Goal: Transaction & Acquisition: Purchase product/service

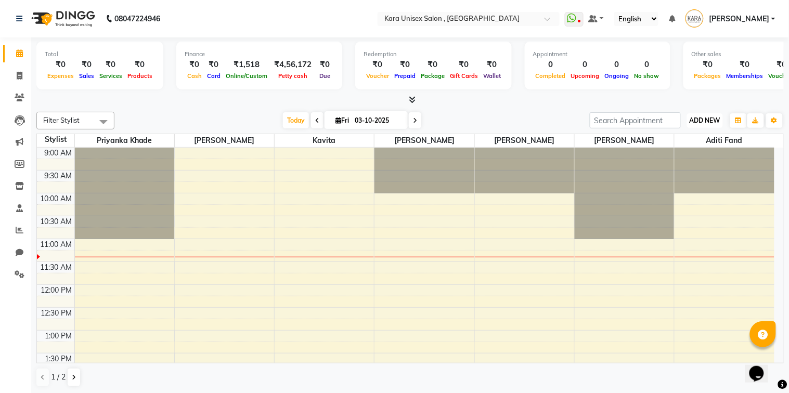
click at [693, 113] on button "ADD NEW Toggle Dropdown" at bounding box center [705, 120] width 36 height 15
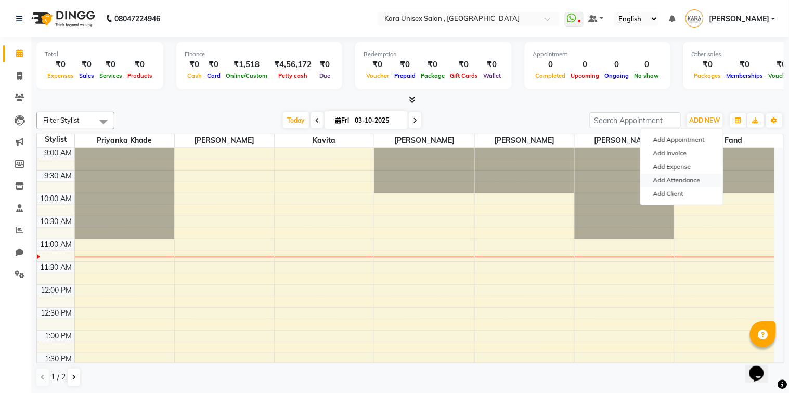
click at [688, 179] on link "Add Attendance" at bounding box center [681, 181] width 82 height 14
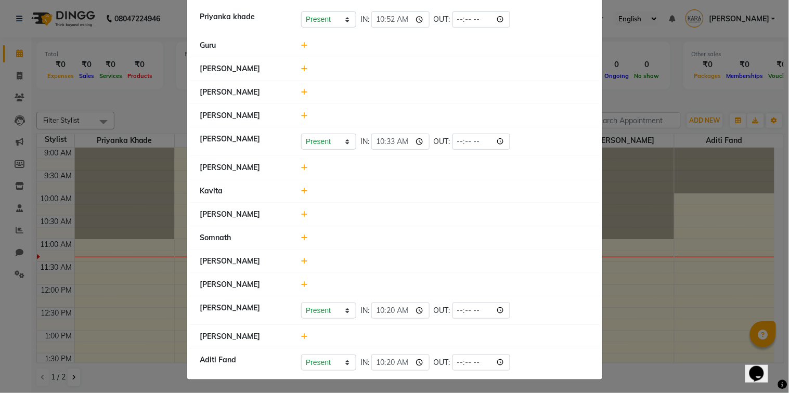
scroll to position [75, 0]
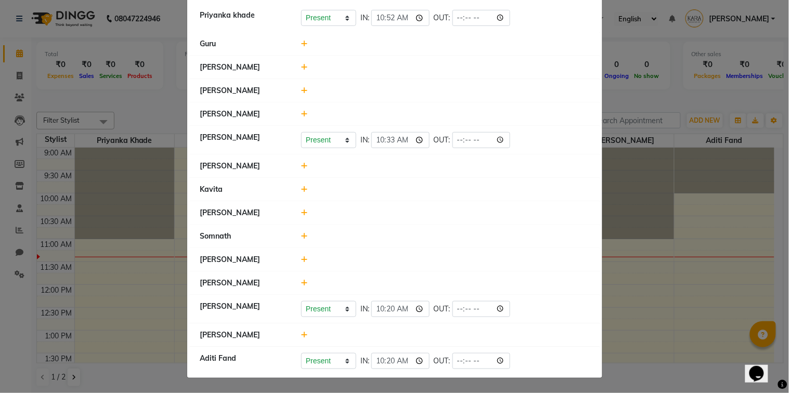
click at [301, 335] on icon at bounding box center [304, 334] width 7 height 7
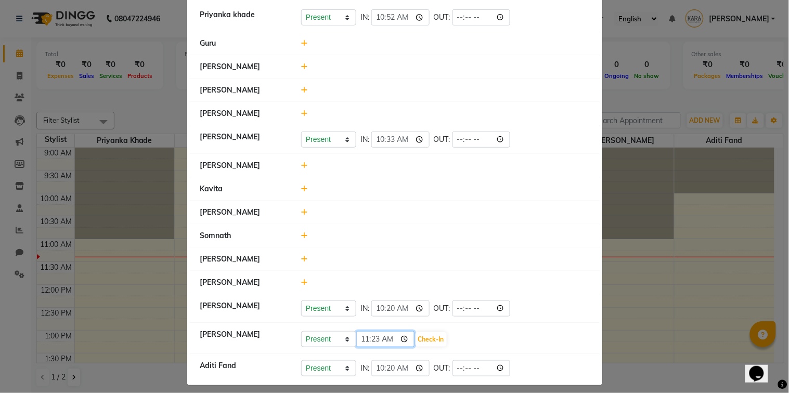
click at [371, 337] on input "11:23" at bounding box center [385, 339] width 58 height 16
click at [357, 342] on input "11:23" at bounding box center [385, 339] width 58 height 16
type input "10:55"
click at [416, 342] on button "Check-In" at bounding box center [430, 339] width 31 height 15
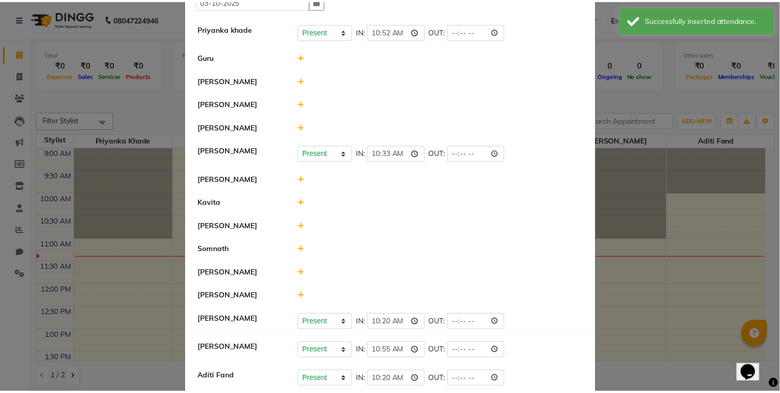
scroll to position [0, 0]
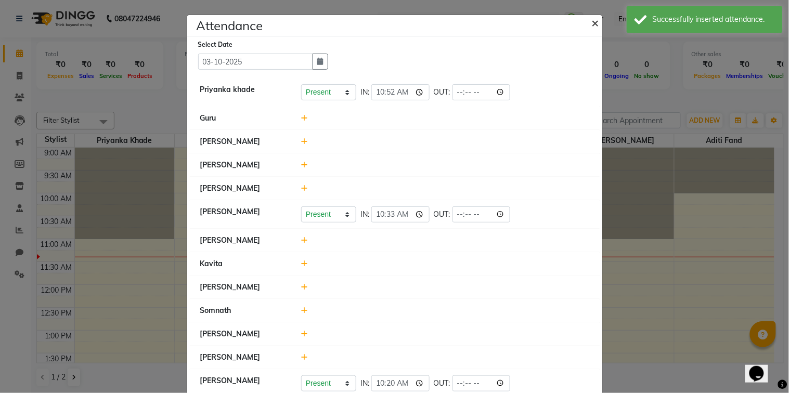
click at [592, 23] on span "×" at bounding box center [595, 23] width 7 height 16
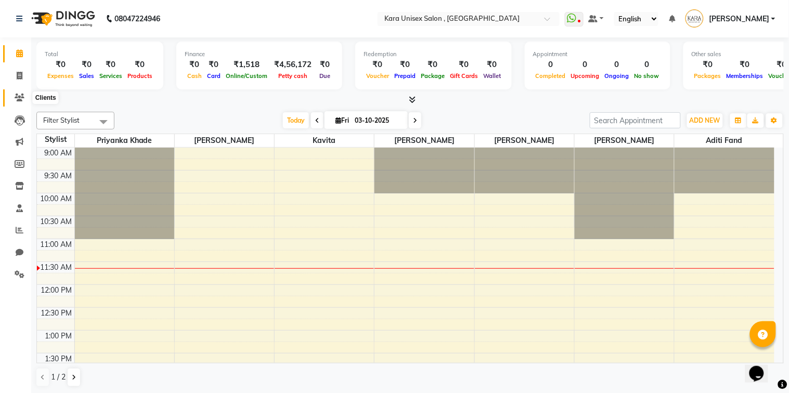
click at [20, 102] on span at bounding box center [19, 98] width 18 height 12
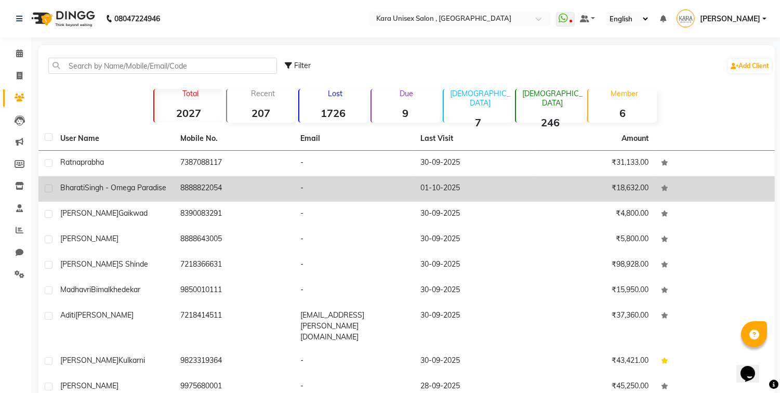
scroll to position [65, 0]
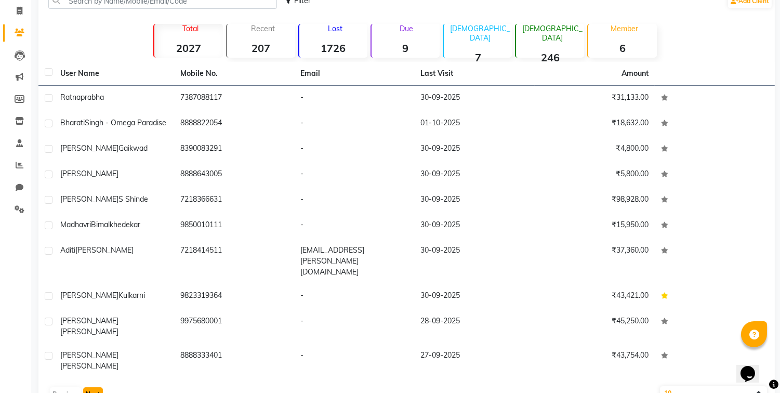
click at [94, 387] on button "Next" at bounding box center [93, 394] width 20 height 15
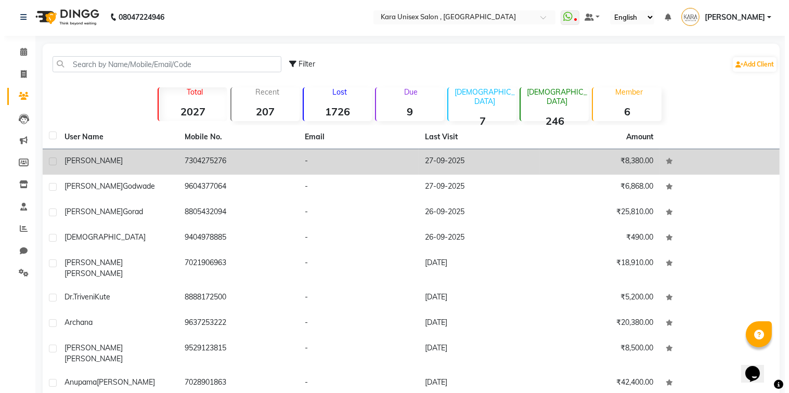
scroll to position [0, 0]
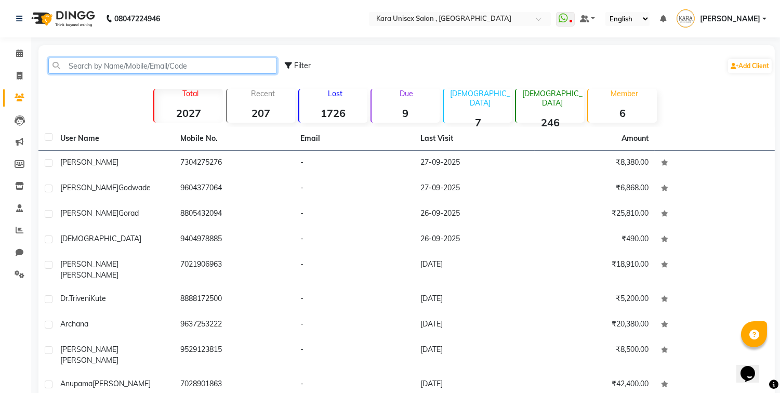
click at [176, 64] on input "text" at bounding box center [162, 66] width 229 height 16
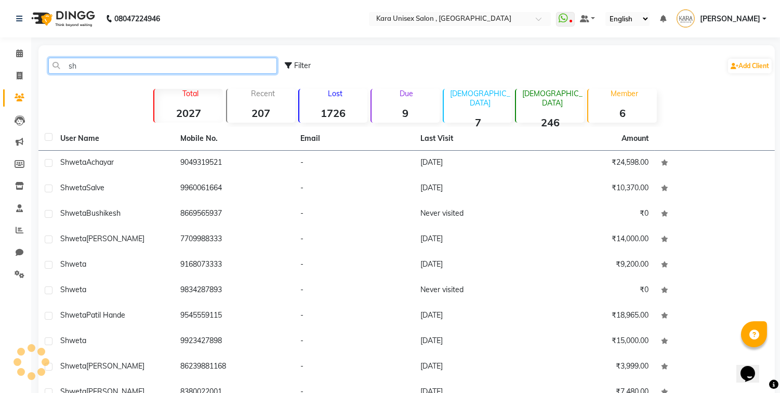
type input "s"
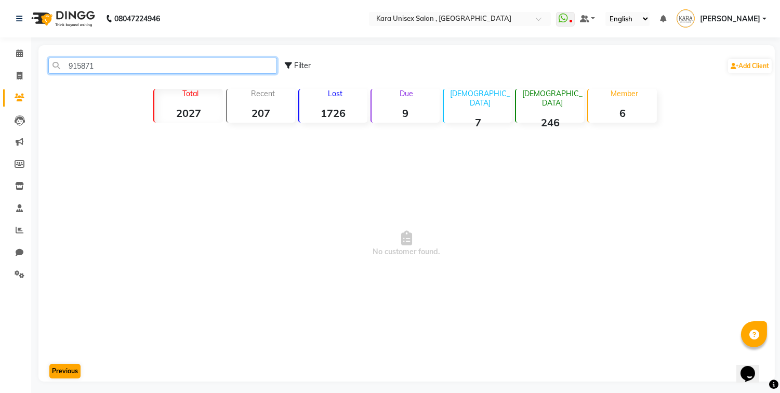
type input "915871"
click at [73, 373] on button "Previous" at bounding box center [64, 371] width 31 height 15
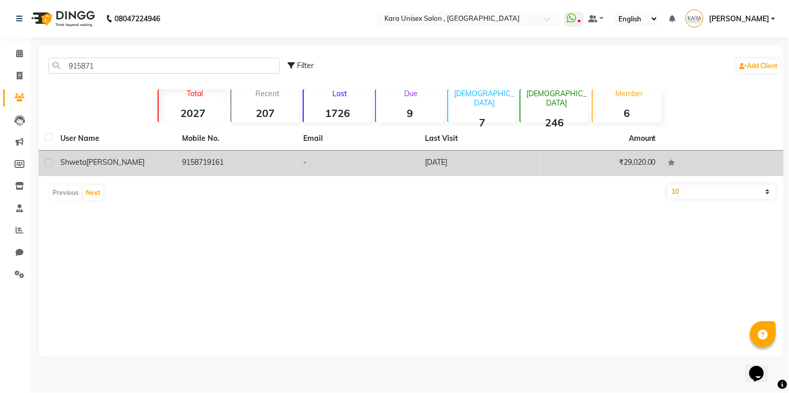
click at [195, 165] on td "9158719161" at bounding box center [237, 163] width 122 height 25
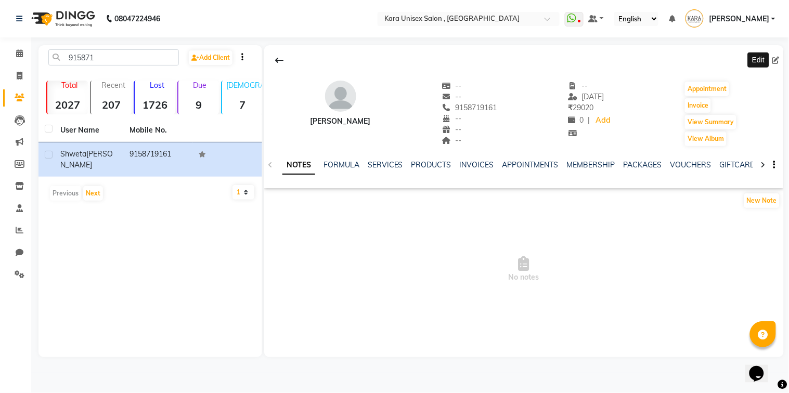
click at [776, 59] on icon at bounding box center [775, 60] width 7 height 7
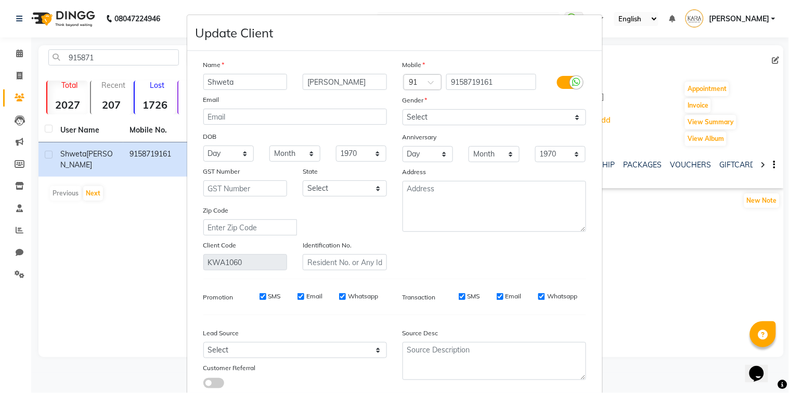
drag, startPoint x: 747, startPoint y: 63, endPoint x: 689, endPoint y: 87, distance: 62.9
click at [689, 87] on ngb-modal-window "Update Client Name [PERSON_NAME] Email DOB Day 01 02 03 04 05 06 07 08 09 10 11…" at bounding box center [394, 196] width 789 height 393
select select "[DEMOGRAPHIC_DATA]"
click at [402, 109] on select "Select [DEMOGRAPHIC_DATA] [DEMOGRAPHIC_DATA] Other Prefer Not To Say" at bounding box center [493, 117] width 183 height 16
drag, startPoint x: 222, startPoint y: 156, endPoint x: 456, endPoint y: 188, distance: 236.0
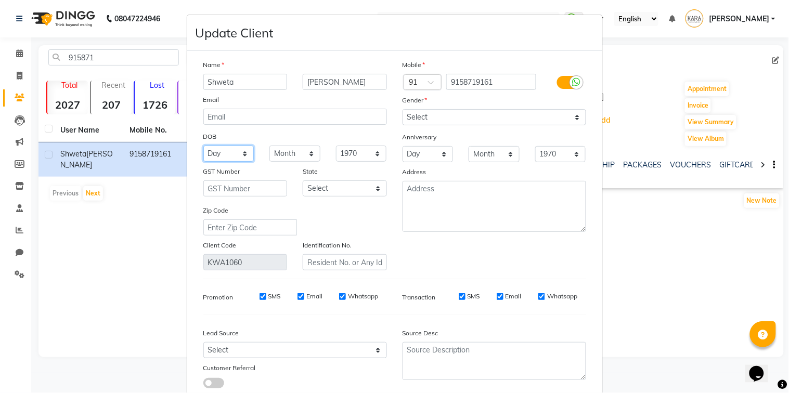
click at [456, 188] on div "Name Shweta [PERSON_NAME] Email DOB Day 01 02 03 04 05 06 07 08 09 10 11 12 13 …" at bounding box center [394, 164] width 398 height 211
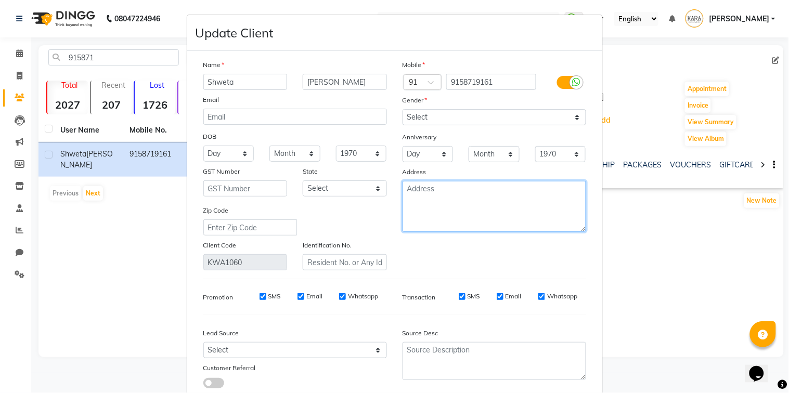
click at [456, 188] on textarea at bounding box center [493, 206] width 183 height 51
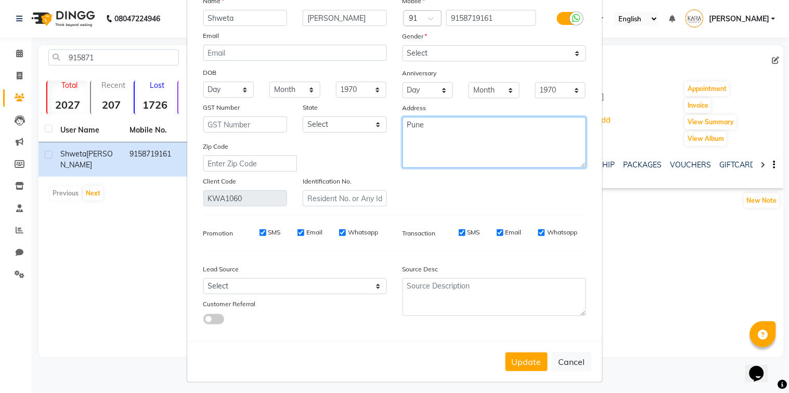
scroll to position [69, 0]
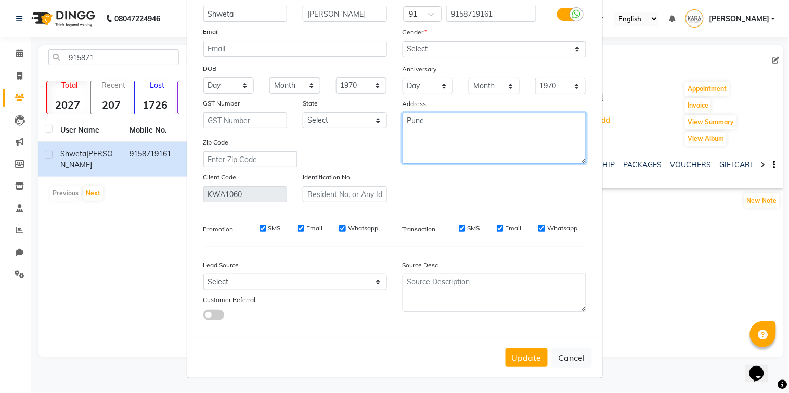
type textarea "Pune"
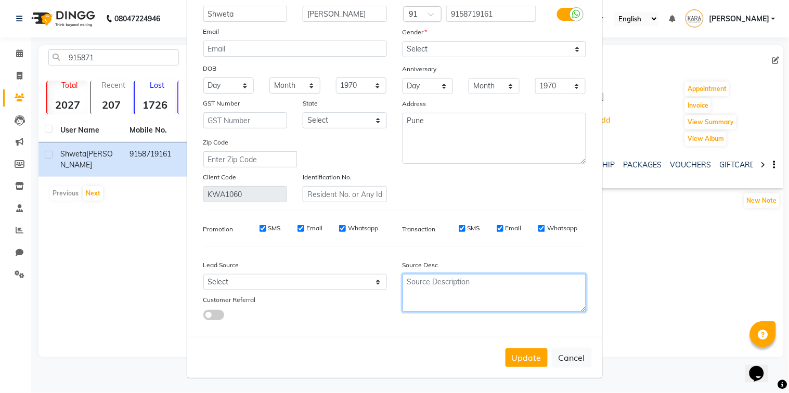
click at [446, 288] on textarea at bounding box center [493, 293] width 183 height 38
click at [548, 342] on div "Update Cancel" at bounding box center [394, 357] width 415 height 41
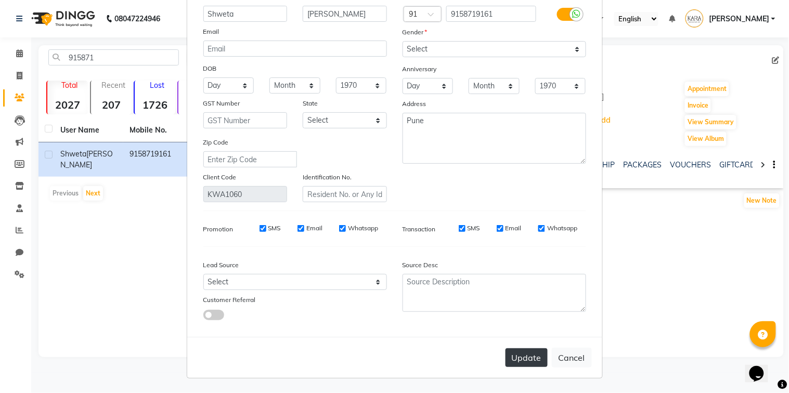
click at [516, 356] on button "Update" at bounding box center [526, 357] width 42 height 19
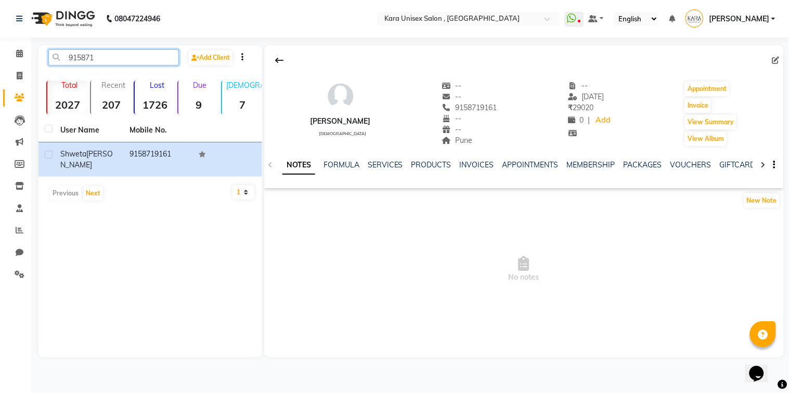
click at [146, 61] on input "915871" at bounding box center [113, 57] width 130 height 16
type input "9"
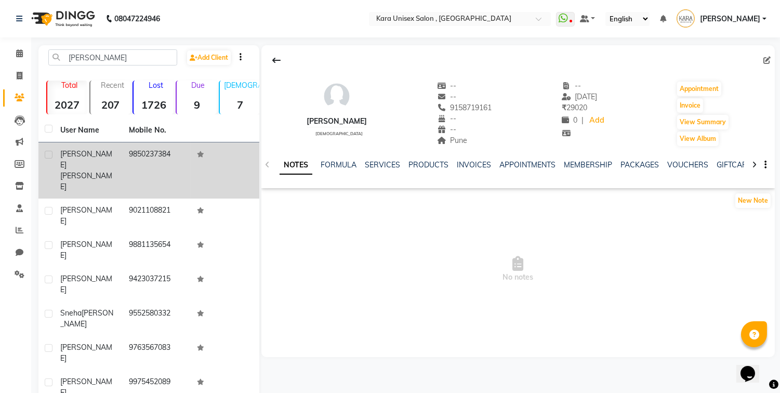
click at [134, 160] on td "9850237384" at bounding box center [157, 170] width 69 height 56
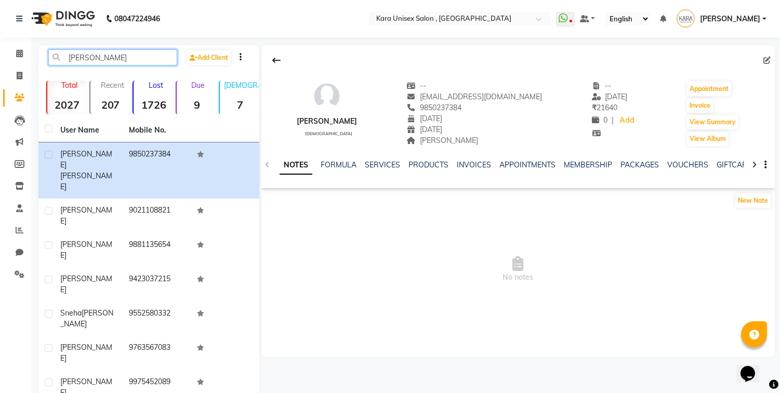
click at [134, 54] on input "[PERSON_NAME]" at bounding box center [112, 57] width 129 height 16
type input "s"
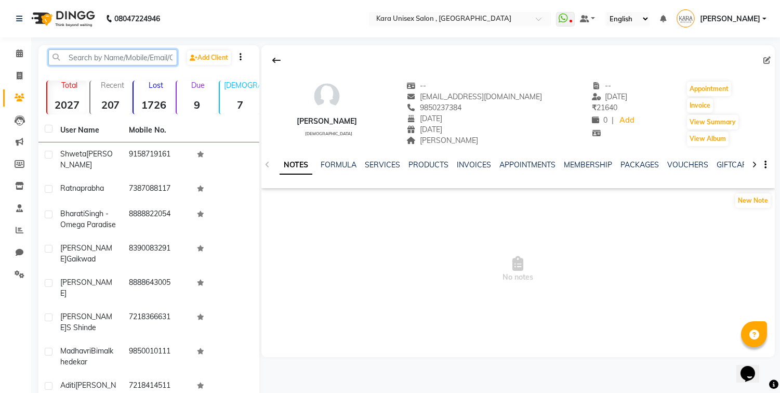
click at [72, 49] on input "text" at bounding box center [112, 57] width 129 height 16
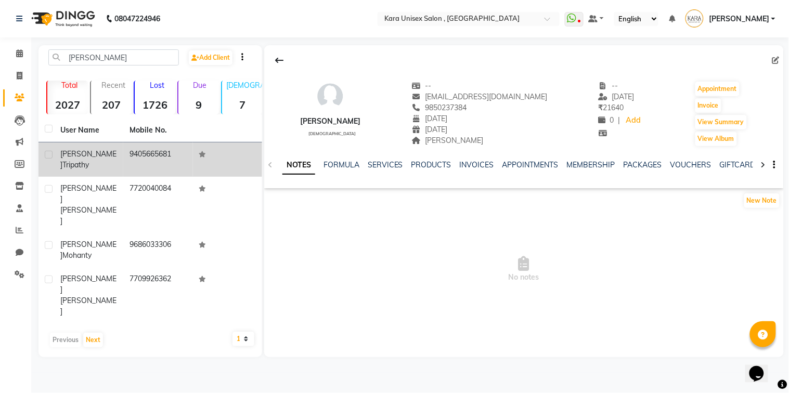
click at [148, 166] on td "9405665681" at bounding box center [157, 159] width 69 height 34
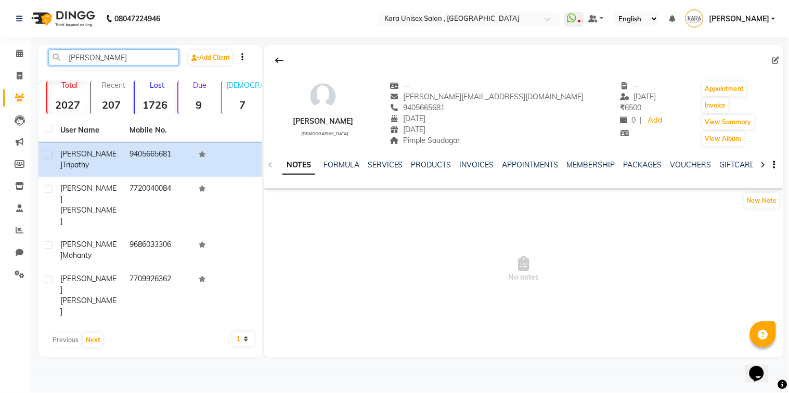
click at [136, 59] on input "[PERSON_NAME]" at bounding box center [113, 57] width 130 height 16
type input "m"
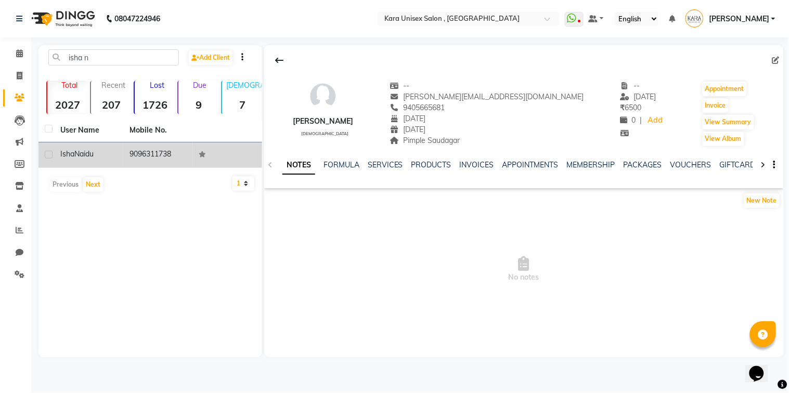
click at [139, 156] on td "9096311738" at bounding box center [157, 154] width 69 height 25
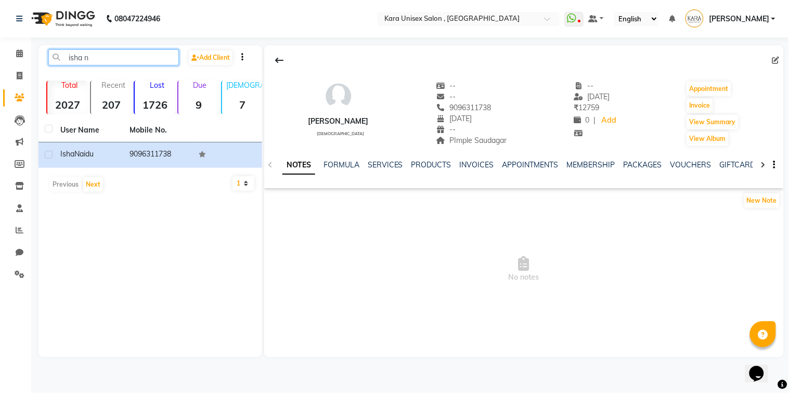
click at [98, 53] on input "isha n" at bounding box center [113, 57] width 130 height 16
type input "i"
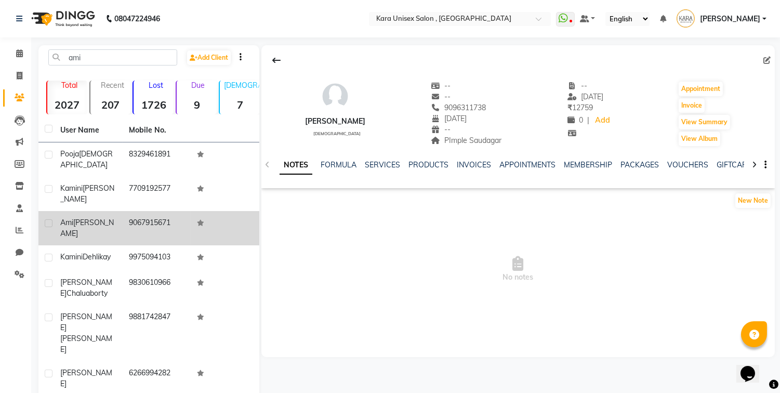
click at [142, 216] on td "9067915671" at bounding box center [157, 228] width 69 height 34
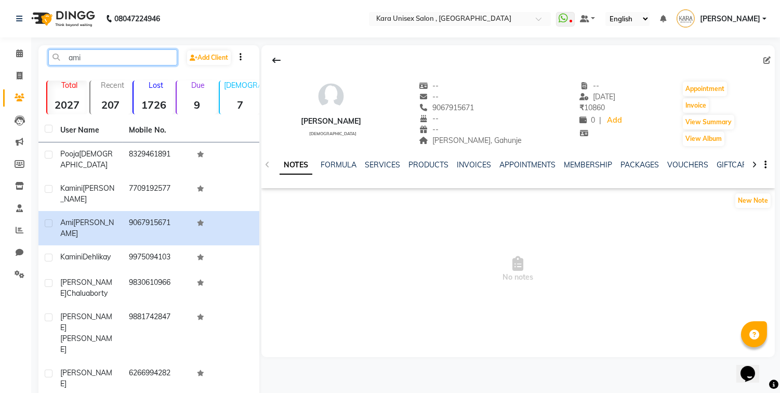
click at [148, 61] on input "ami" at bounding box center [112, 57] width 129 height 16
type input "a"
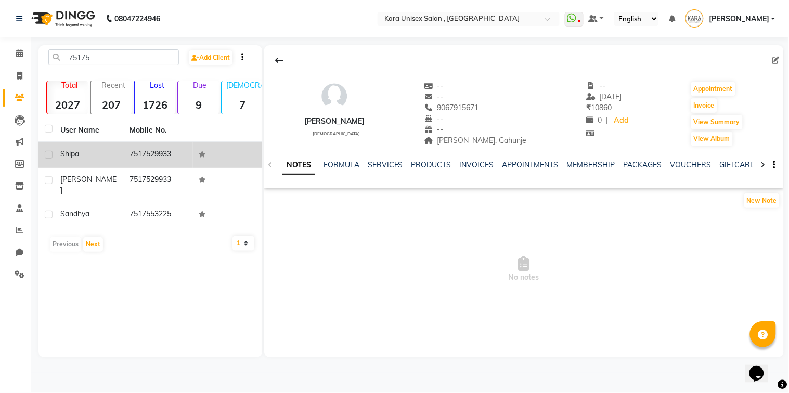
click at [153, 151] on td "7517529933" at bounding box center [157, 154] width 69 height 25
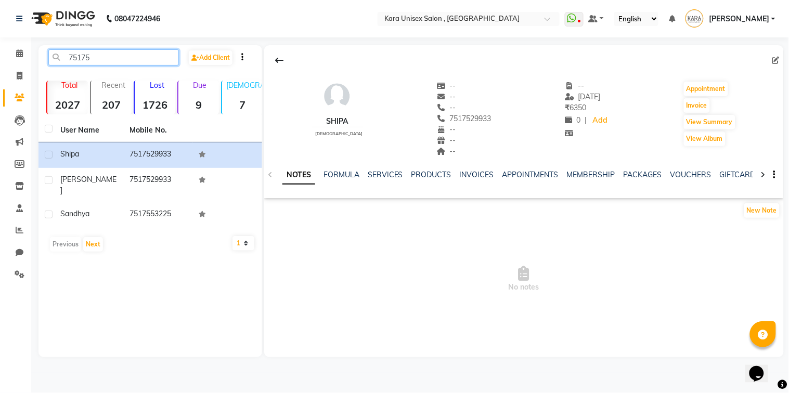
click at [151, 59] on input "75175" at bounding box center [113, 57] width 130 height 16
type input "7"
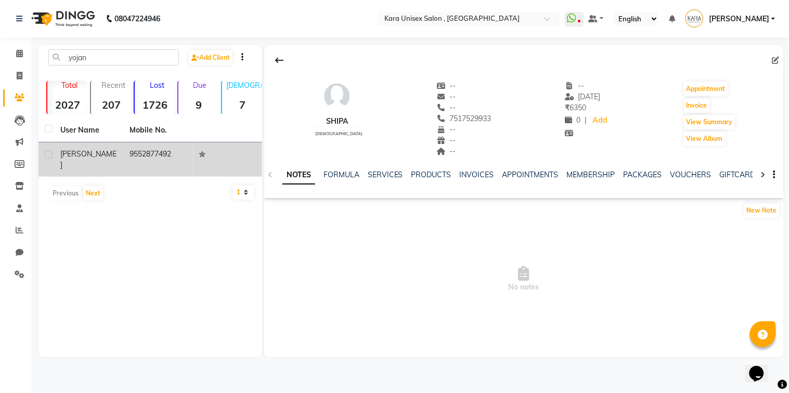
click at [173, 161] on td "9552877492" at bounding box center [157, 159] width 69 height 34
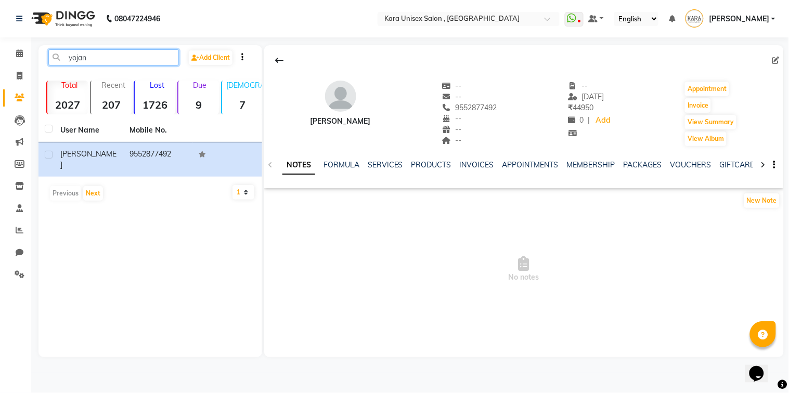
click at [112, 53] on input "yojan" at bounding box center [113, 57] width 130 height 16
type input "y"
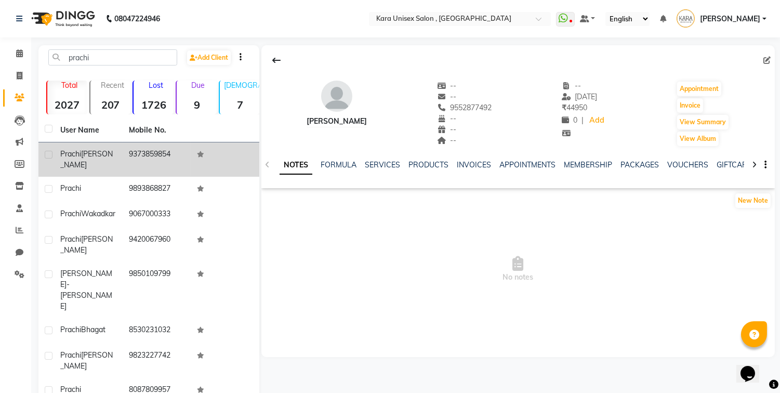
click at [156, 147] on td "9373859854" at bounding box center [157, 159] width 69 height 34
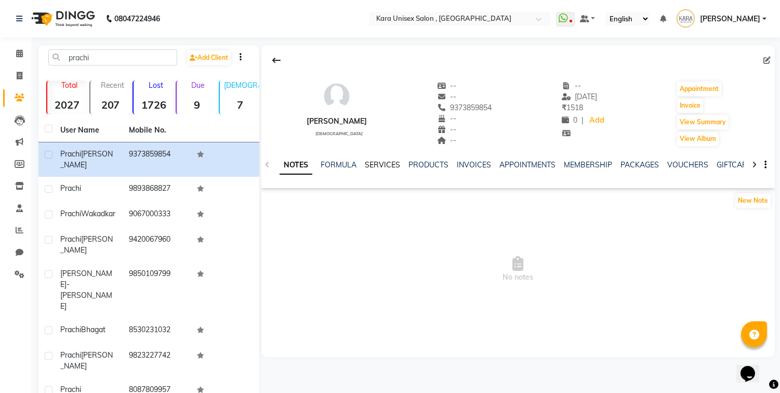
click at [395, 161] on link "SERVICES" at bounding box center [382, 164] width 35 height 9
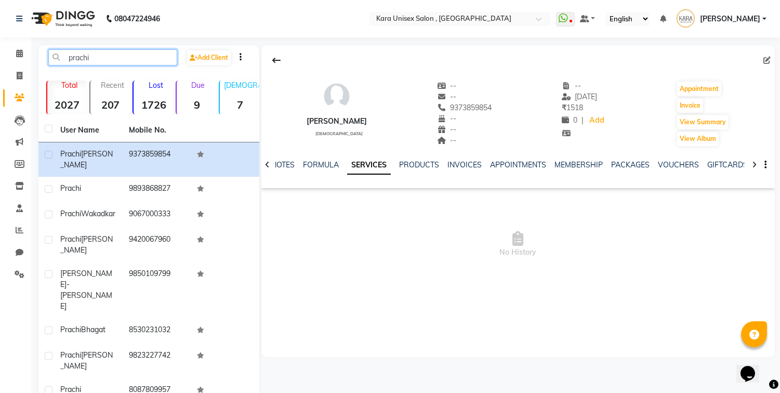
click at [118, 53] on input "prachi" at bounding box center [112, 57] width 129 height 16
type input "p"
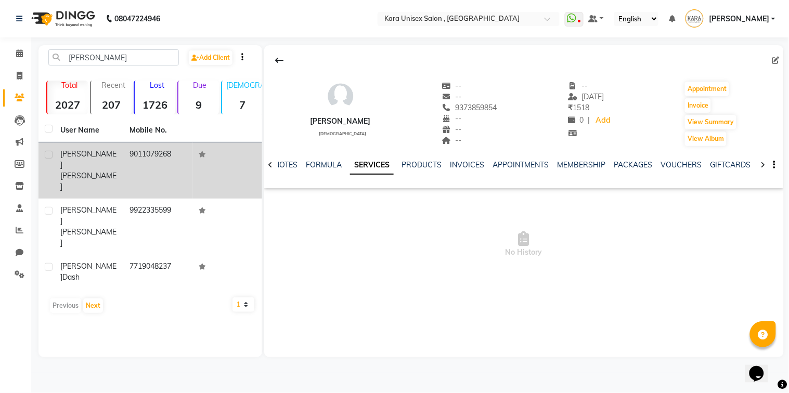
click at [160, 162] on td "9011079268" at bounding box center [157, 170] width 69 height 56
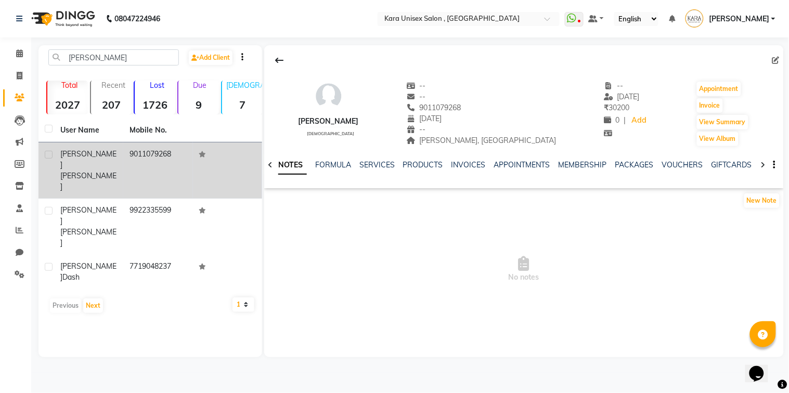
click at [160, 162] on td "9011079268" at bounding box center [157, 170] width 69 height 56
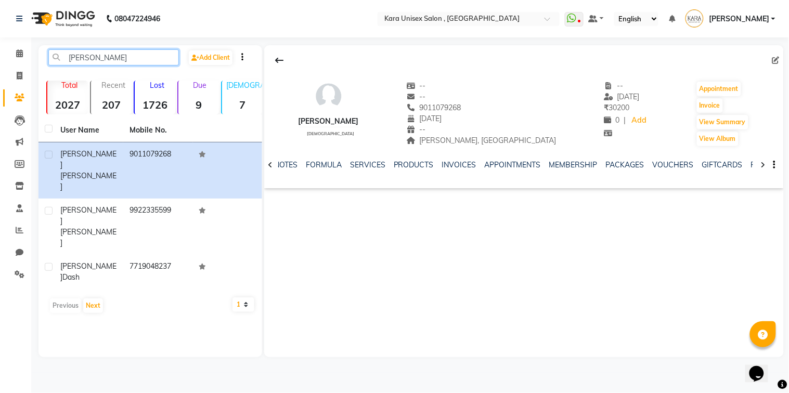
click at [121, 57] on input "[PERSON_NAME]" at bounding box center [113, 57] width 130 height 16
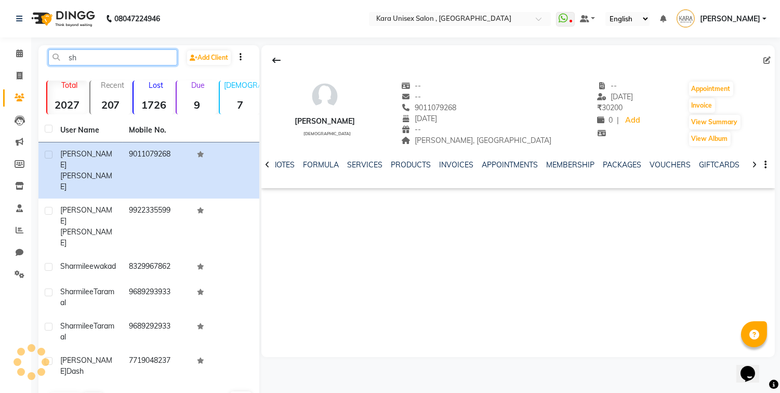
type input "s"
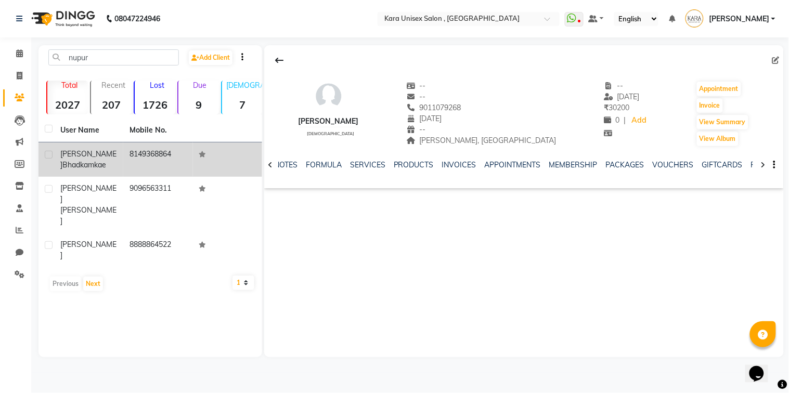
click at [149, 156] on td "8149368864" at bounding box center [157, 159] width 69 height 34
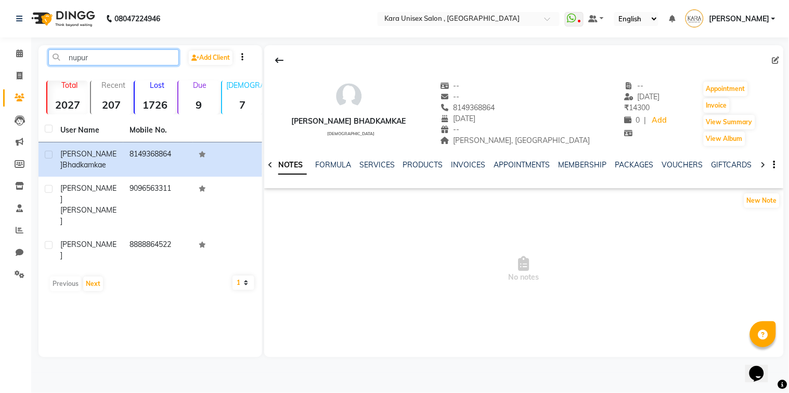
click at [131, 54] on input "nupur" at bounding box center [113, 57] width 130 height 16
type input "n"
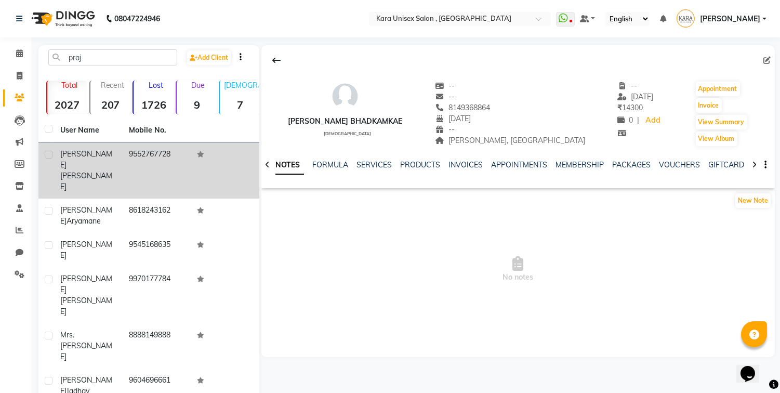
click at [135, 147] on td "9552767728" at bounding box center [157, 170] width 69 height 56
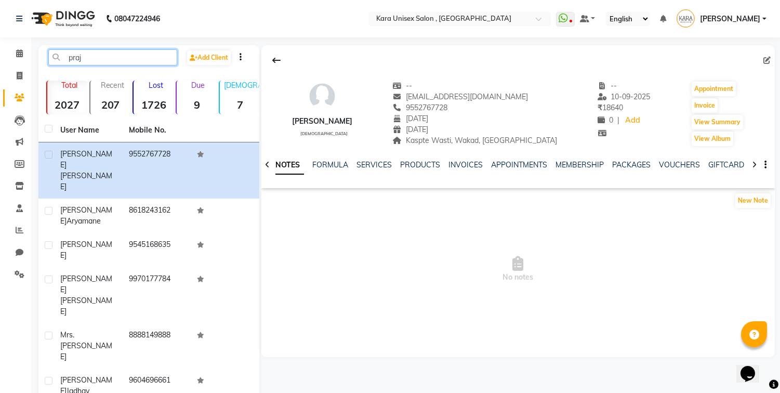
click at [108, 56] on input "praj" at bounding box center [112, 57] width 129 height 16
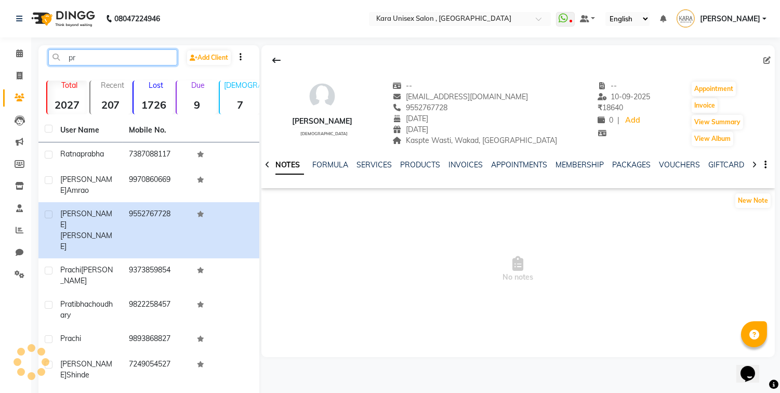
type input "p"
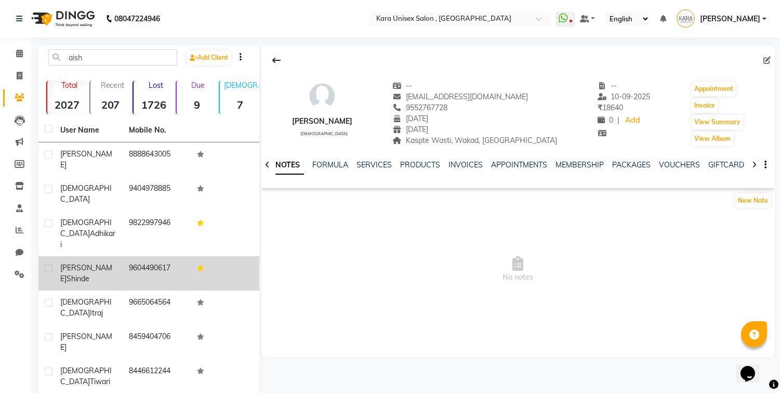
click at [165, 256] on td "9604490617" at bounding box center [157, 273] width 69 height 34
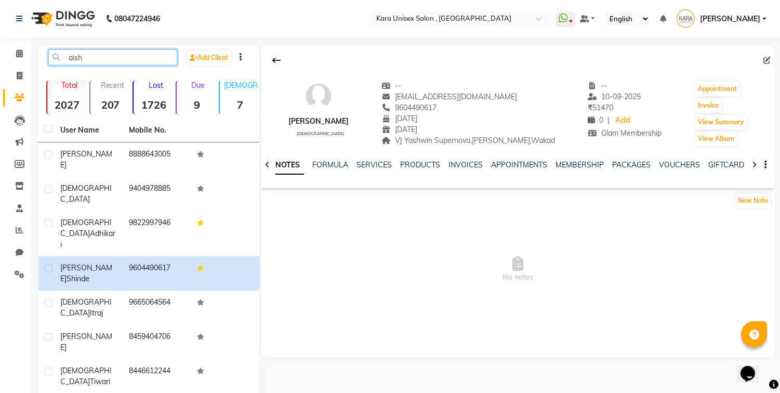
click at [137, 58] on input "aish" at bounding box center [112, 57] width 129 height 16
type input "a"
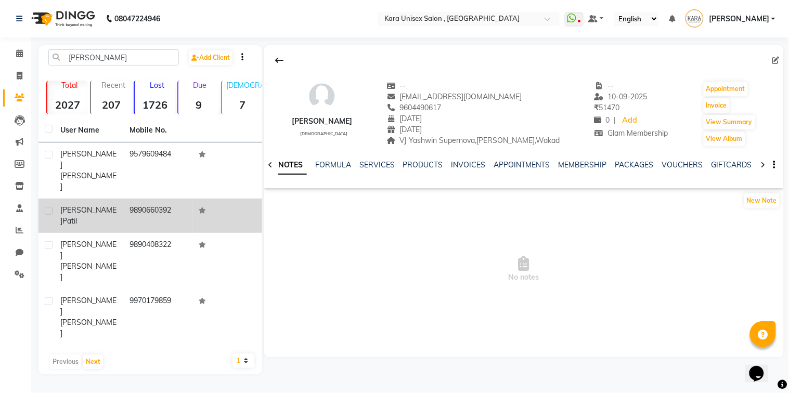
click at [174, 199] on td "9890660392" at bounding box center [157, 216] width 69 height 34
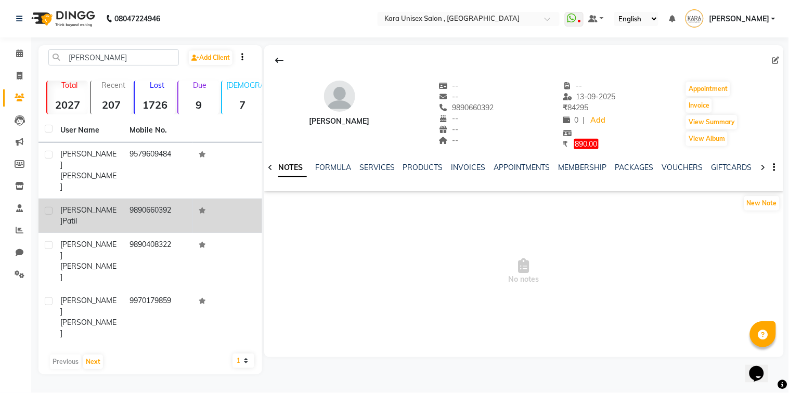
click at [174, 199] on td "9890660392" at bounding box center [157, 216] width 69 height 34
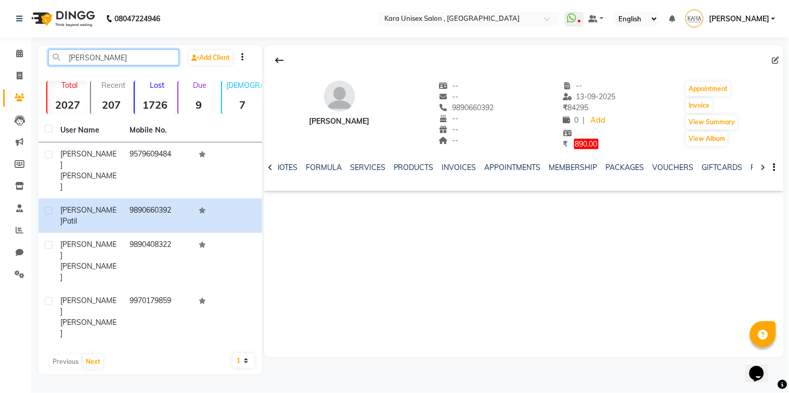
click at [142, 54] on input "[PERSON_NAME]" at bounding box center [113, 57] width 130 height 16
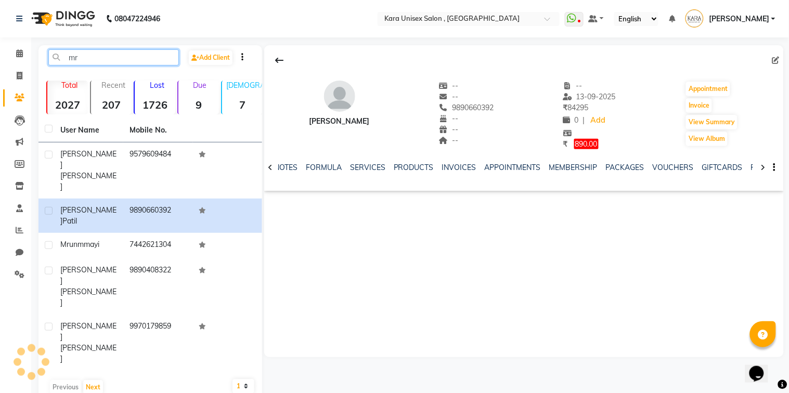
type input "m"
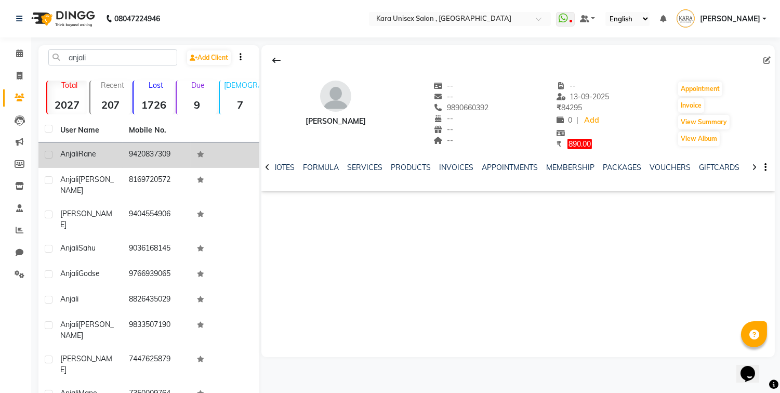
click at [150, 160] on td "9420837309" at bounding box center [157, 154] width 69 height 25
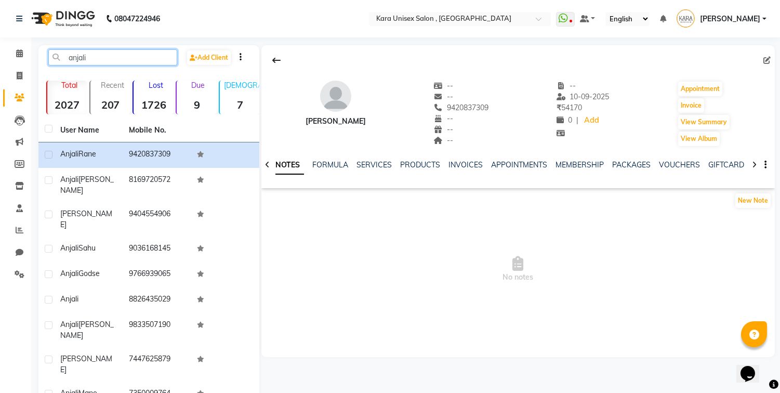
click at [124, 53] on input "anjali" at bounding box center [112, 57] width 129 height 16
type input "a"
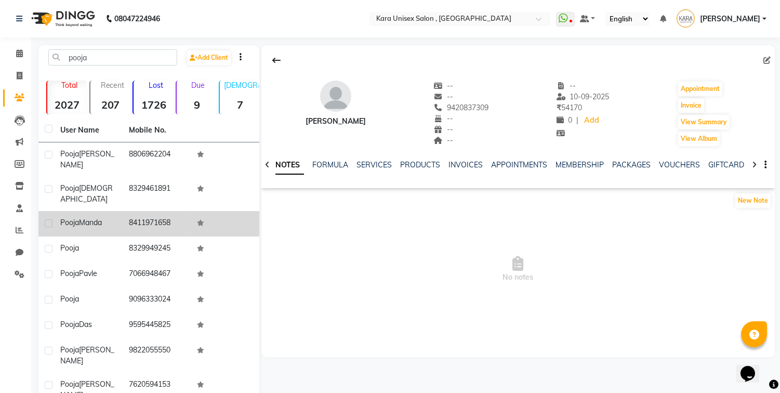
click at [102, 218] on span "Manda" at bounding box center [90, 222] width 23 height 9
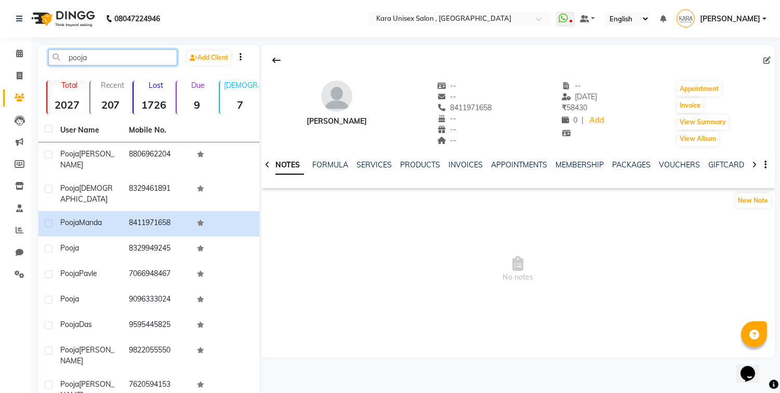
click at [132, 54] on input "pooja" at bounding box center [112, 57] width 129 height 16
type input "p"
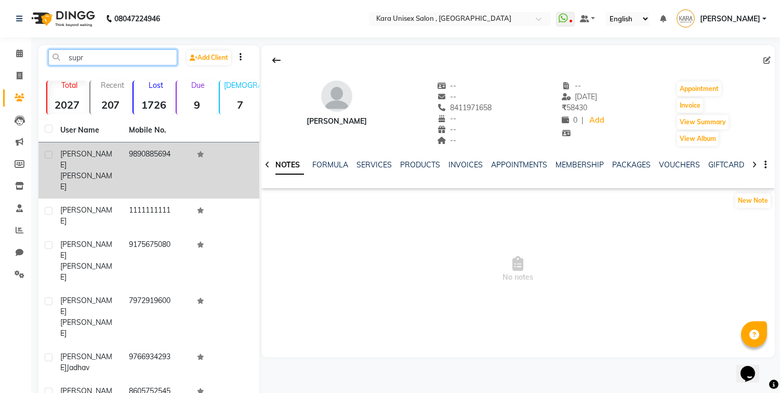
type input "supr"
click at [153, 148] on td "9890885694" at bounding box center [157, 170] width 69 height 56
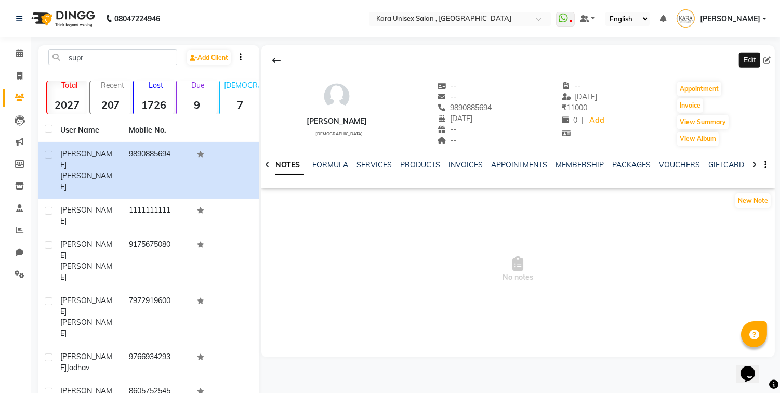
click at [771, 59] on span at bounding box center [769, 60] width 11 height 11
click at [769, 60] on icon at bounding box center [767, 60] width 7 height 7
select select "18"
select select "07"
select select "1977"
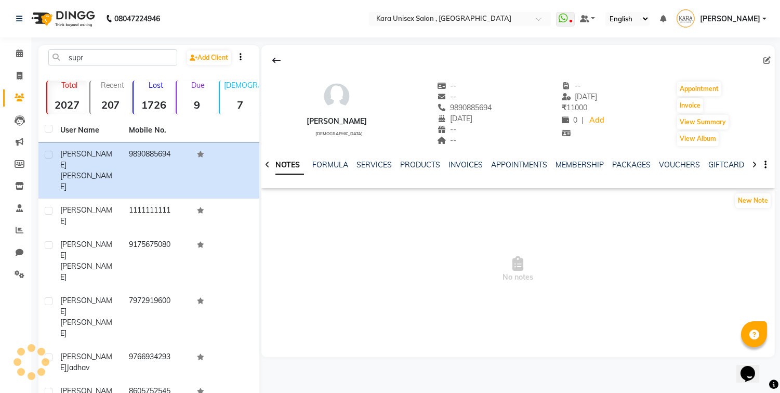
select select "[DEMOGRAPHIC_DATA]"
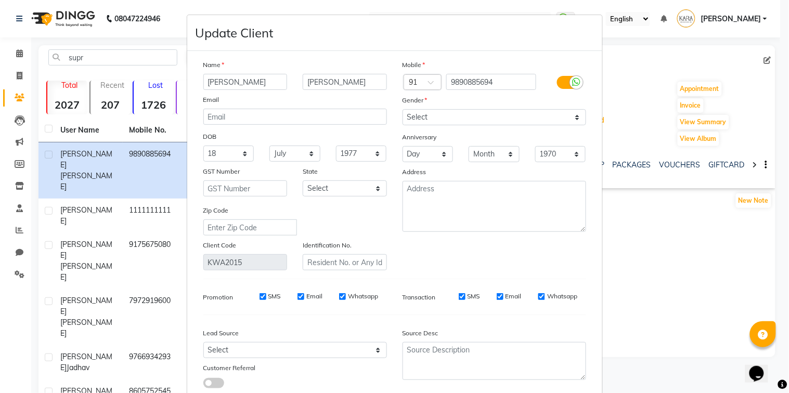
click at [681, 77] on ngb-modal-window "Update Client Name [PERSON_NAME] Email DOB Day 01 02 03 04 05 06 07 08 09 10 11…" at bounding box center [394, 196] width 789 height 393
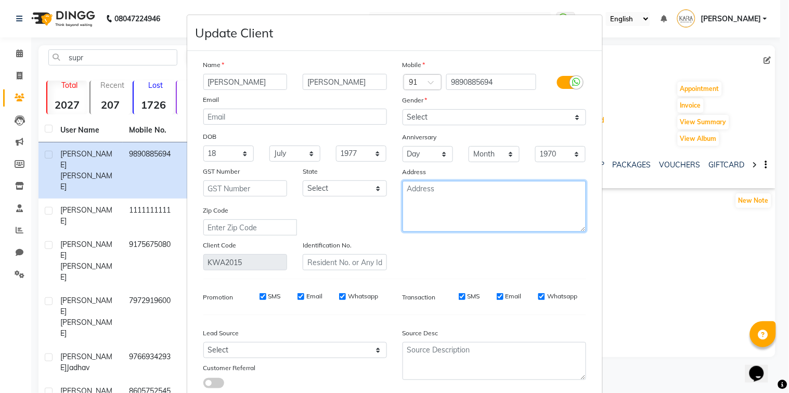
click at [496, 212] on textarea at bounding box center [493, 206] width 183 height 51
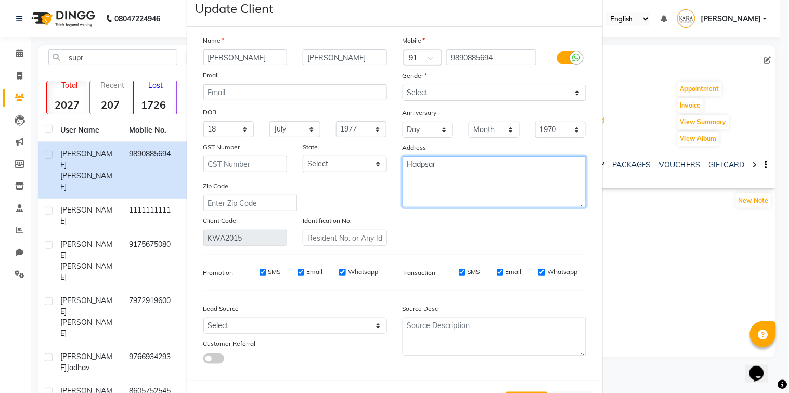
scroll to position [69, 0]
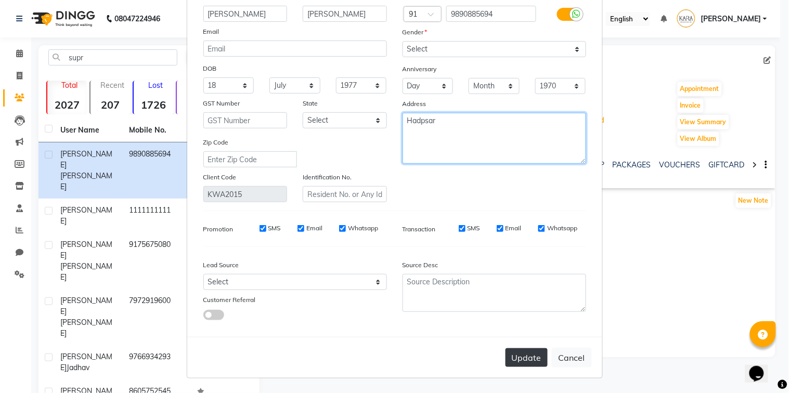
type textarea "Hadpsar"
click at [526, 361] on button "Update" at bounding box center [526, 357] width 42 height 19
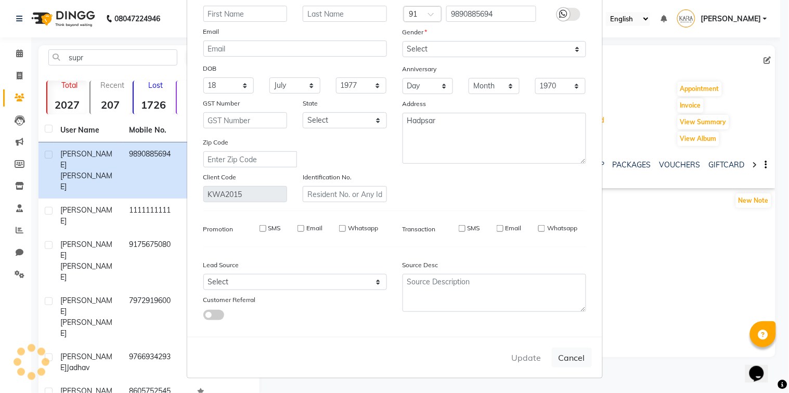
select select
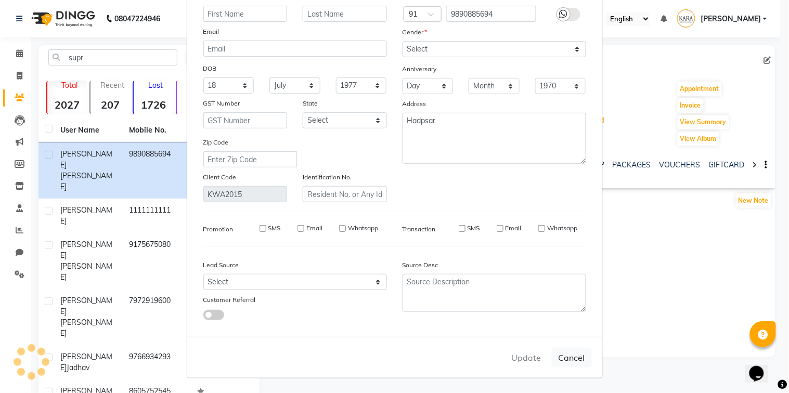
select select
checkbox input "false"
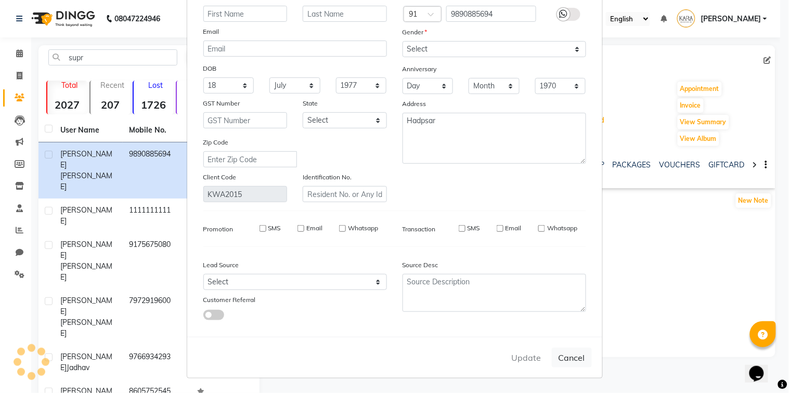
checkbox input "false"
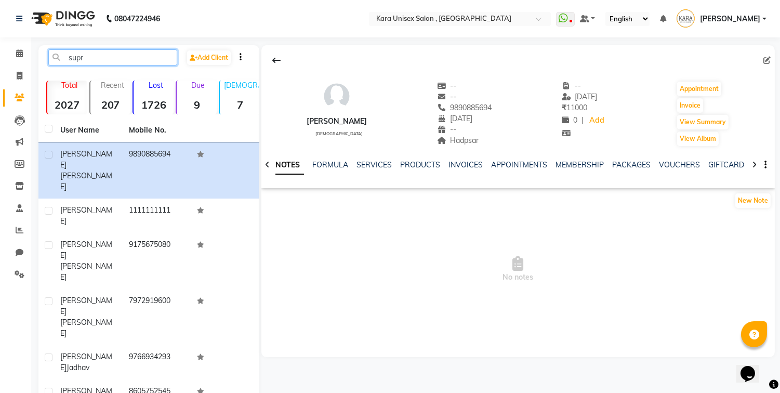
click at [154, 52] on input "supr" at bounding box center [112, 57] width 129 height 16
type input "s"
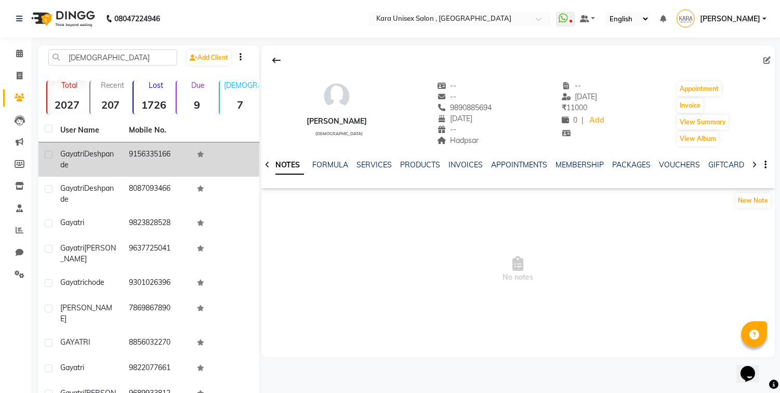
click at [158, 160] on td "9156335166" at bounding box center [157, 159] width 69 height 34
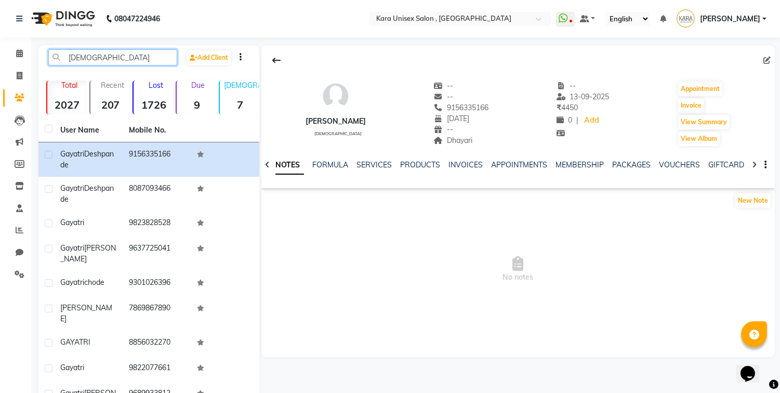
click at [101, 51] on input "[DEMOGRAPHIC_DATA]" at bounding box center [112, 57] width 129 height 16
type input "g"
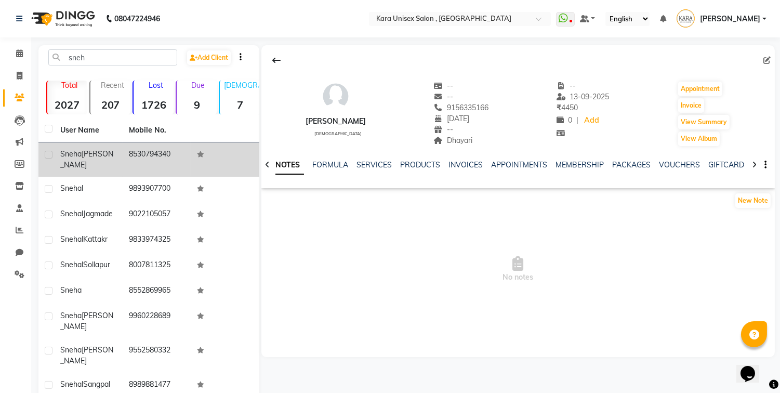
click at [152, 151] on td "8530794340" at bounding box center [157, 159] width 69 height 34
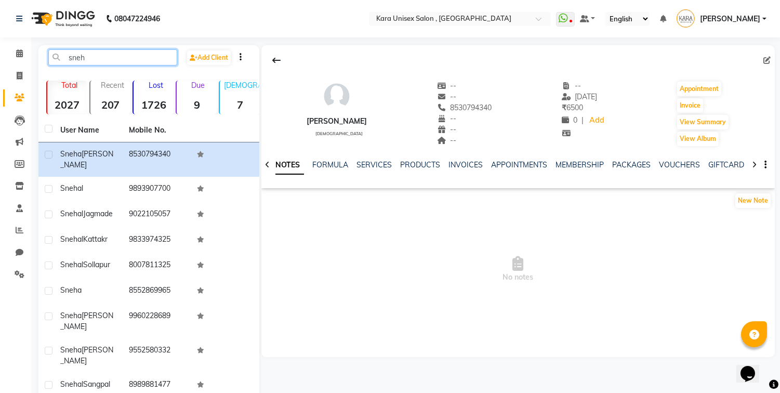
click at [121, 60] on input "sneh" at bounding box center [112, 57] width 129 height 16
type input "s"
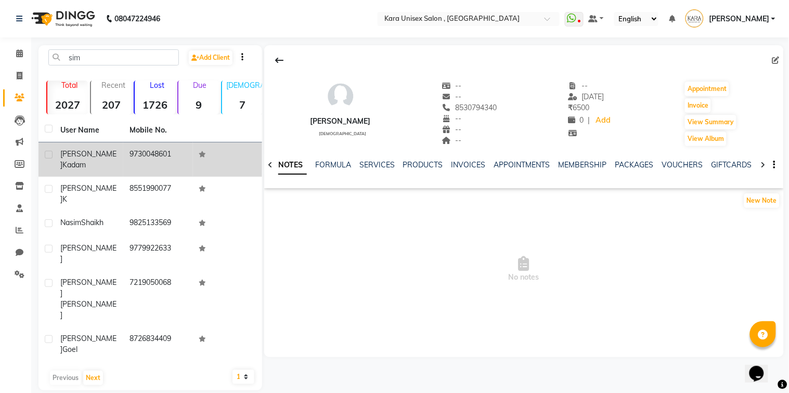
click at [141, 151] on td "9730048601" at bounding box center [157, 159] width 69 height 34
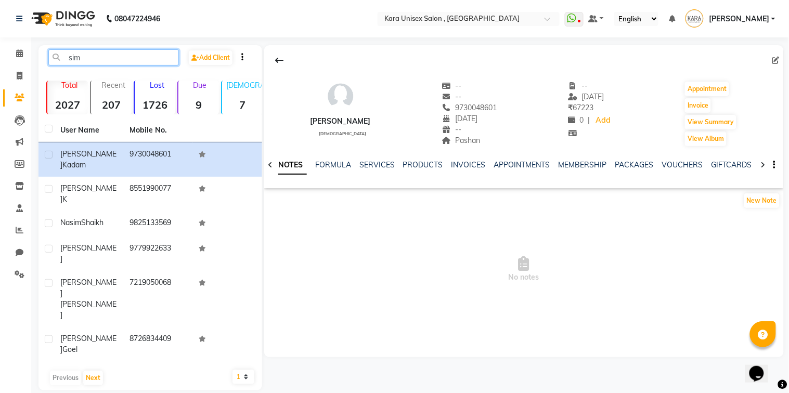
click at [134, 57] on input "sim" at bounding box center [113, 57] width 130 height 16
type input "s"
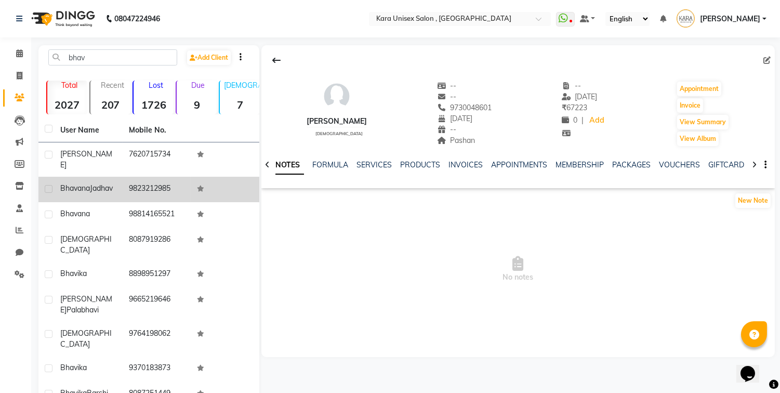
click at [147, 188] on td "9823212985" at bounding box center [157, 189] width 69 height 25
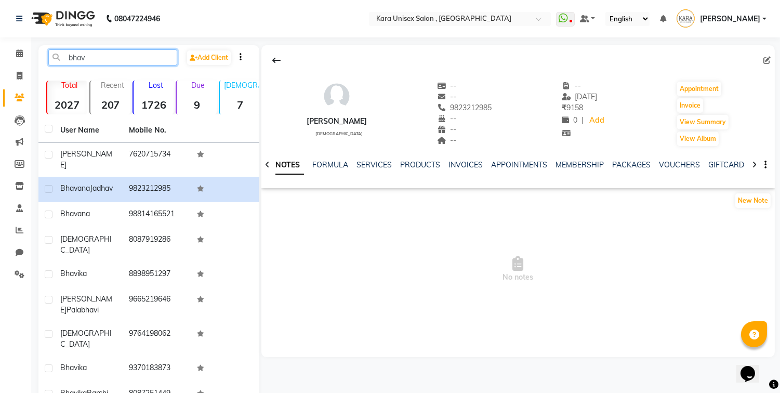
click at [112, 53] on input "bhav" at bounding box center [112, 57] width 129 height 16
type input "b"
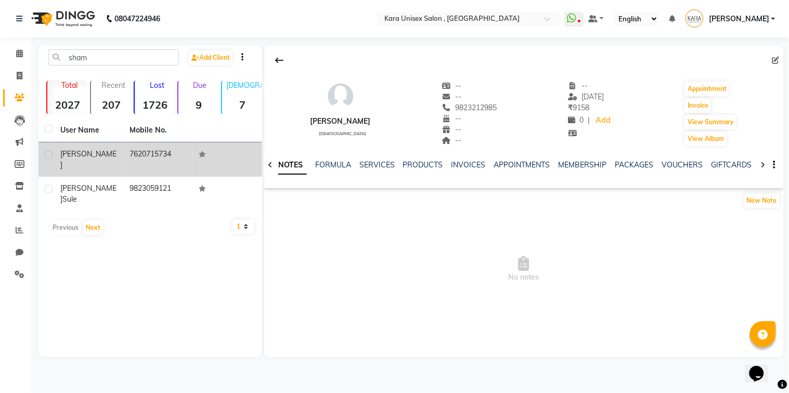
click at [156, 146] on td "7620715734" at bounding box center [157, 159] width 69 height 34
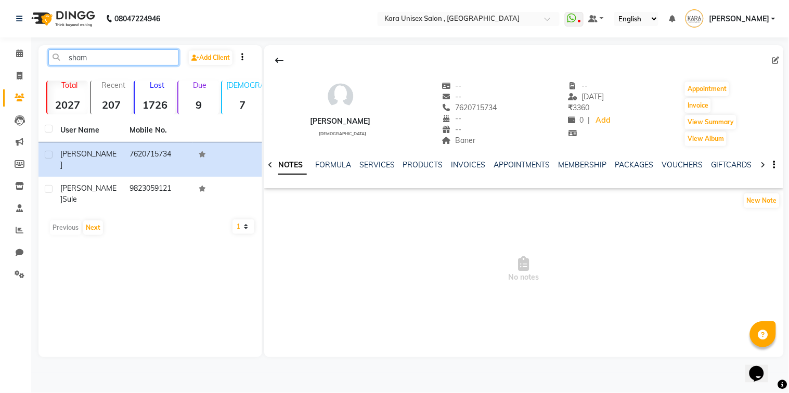
click at [119, 54] on input "sham" at bounding box center [113, 57] width 130 height 16
type input "s"
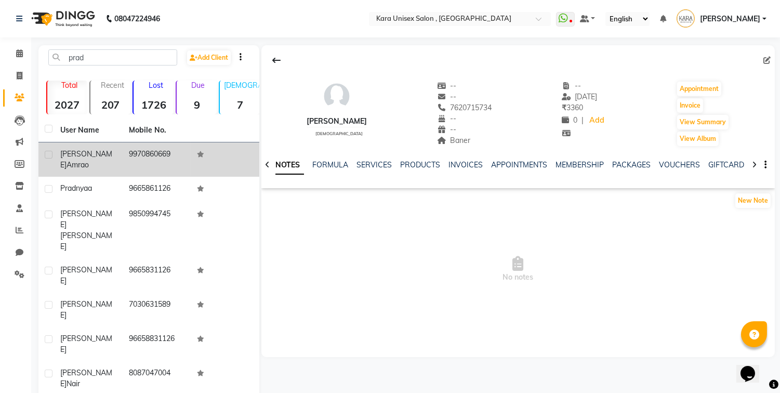
click at [138, 154] on td "9970860669" at bounding box center [157, 159] width 69 height 34
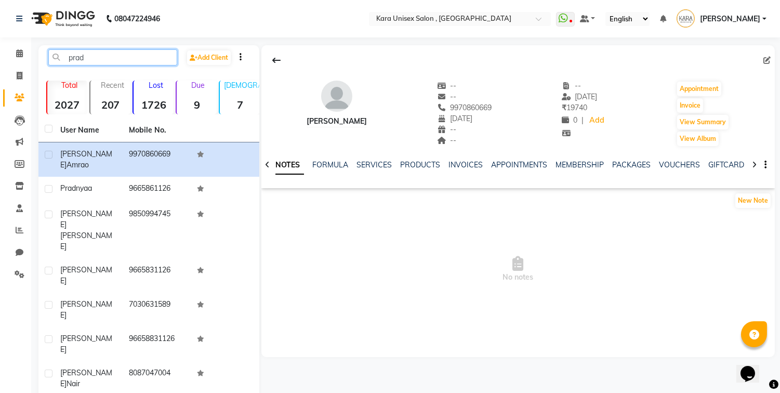
click at [143, 61] on input "prad" at bounding box center [112, 57] width 129 height 16
click at [143, 56] on input "prad" at bounding box center [112, 57] width 129 height 16
type input "p"
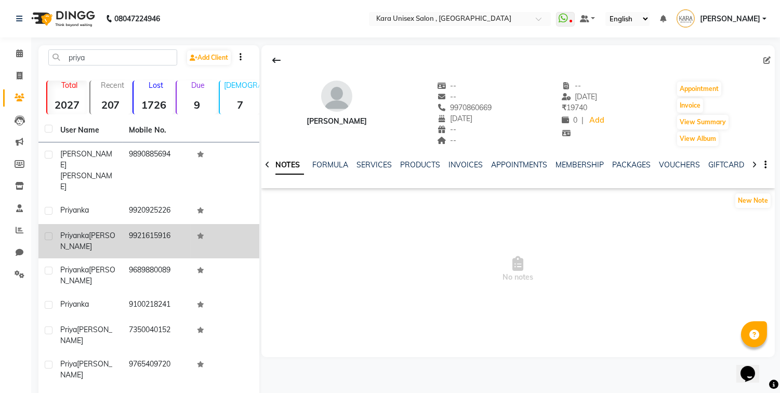
click at [152, 224] on td "9921615916" at bounding box center [157, 241] width 69 height 34
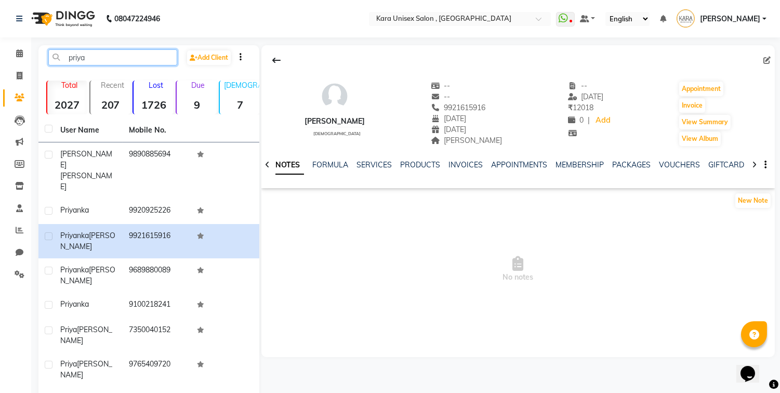
click at [121, 58] on input "priya" at bounding box center [112, 57] width 129 height 16
type input "p"
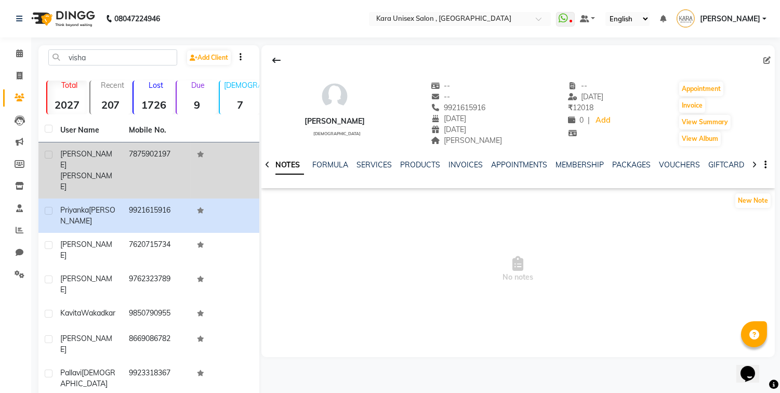
click at [152, 165] on td "7875902197" at bounding box center [157, 170] width 69 height 56
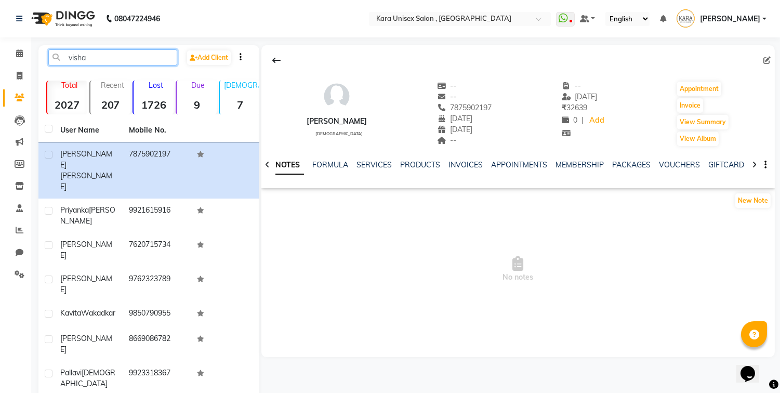
click at [132, 55] on input "visha" at bounding box center [112, 57] width 129 height 16
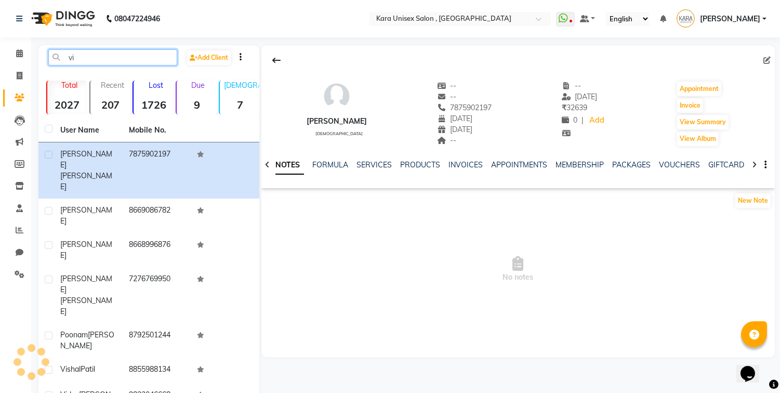
type input "v"
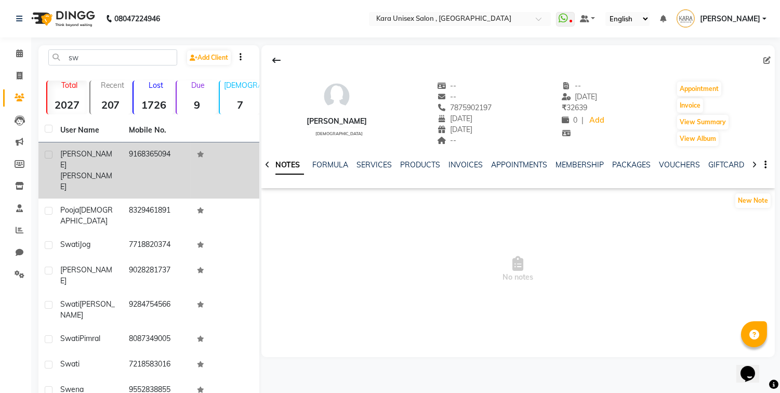
click at [138, 160] on td "9168365094" at bounding box center [157, 170] width 69 height 56
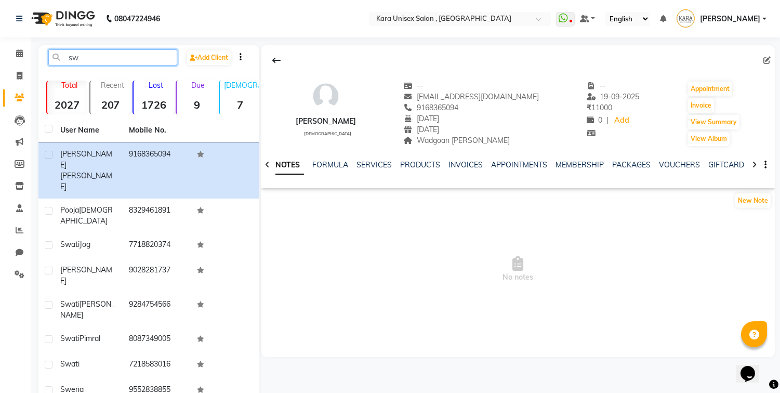
click at [141, 59] on input "sw" at bounding box center [112, 57] width 129 height 16
type input "s"
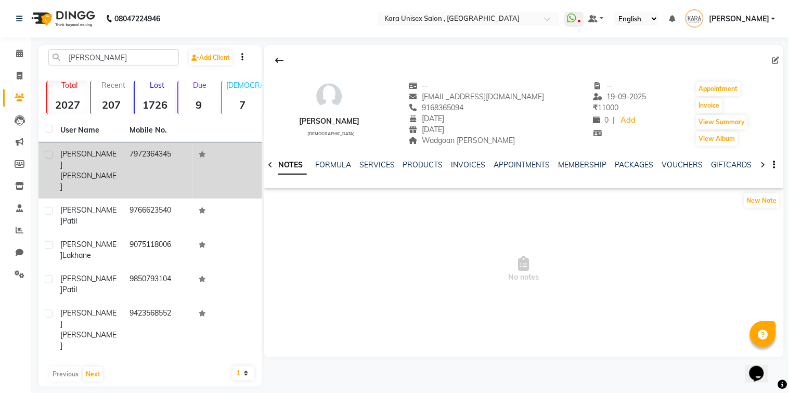
click at [149, 154] on td "7972364345" at bounding box center [157, 170] width 69 height 56
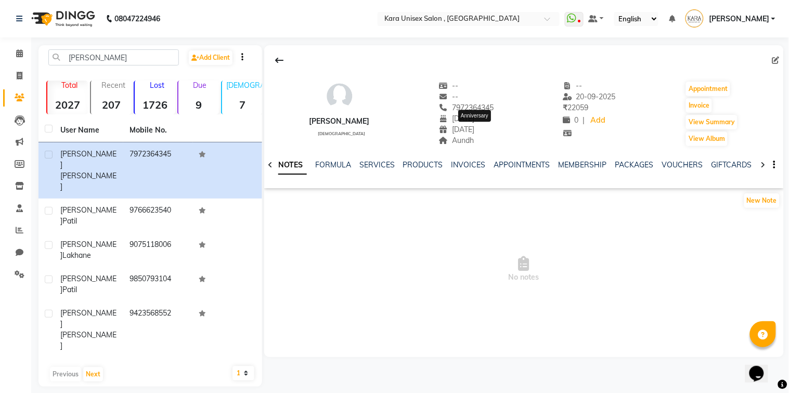
drag, startPoint x: 494, startPoint y: 128, endPoint x: 430, endPoint y: 100, distance: 70.3
click at [430, 100] on div "[PERSON_NAME] [DEMOGRAPHIC_DATA] -- -- 7972364345 [DATE] [DATE] Anniversary Aun…" at bounding box center [523, 108] width 519 height 77
click at [137, 54] on input "[PERSON_NAME]" at bounding box center [113, 57] width 130 height 16
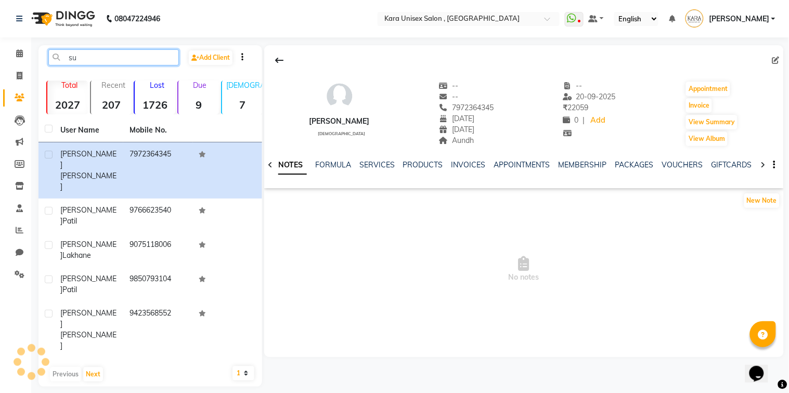
type input "s"
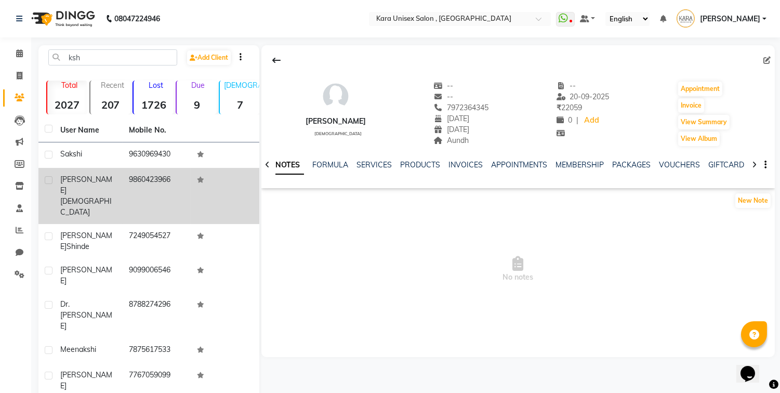
click at [131, 179] on td "9860423966" at bounding box center [157, 196] width 69 height 56
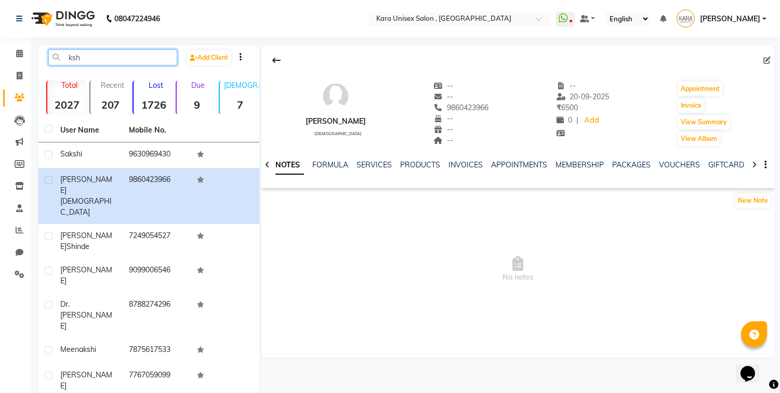
click at [91, 49] on input "ksh" at bounding box center [112, 57] width 129 height 16
type input "k"
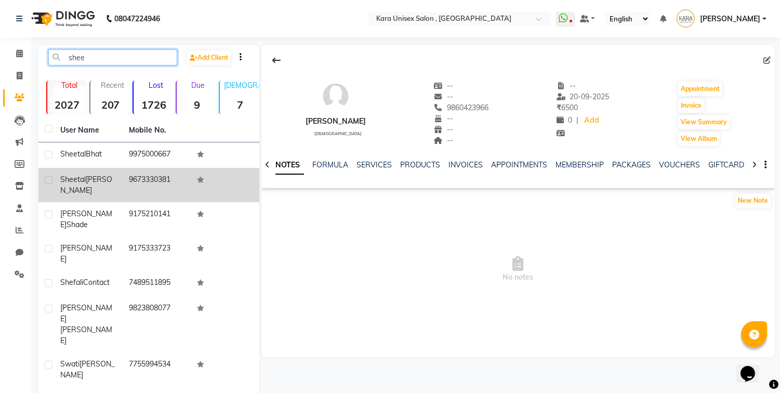
drag, startPoint x: 91, startPoint y: 49, endPoint x: 140, endPoint y: 187, distance: 146.8
click at [140, 187] on div "shee Add Client Total 2027 Recent 207 Lost 1726 Due 9 [DEMOGRAPHIC_DATA] 7 [DEM…" at bounding box center [148, 273] width 221 height 456
click at [140, 187] on td "9673330381" at bounding box center [157, 185] width 69 height 34
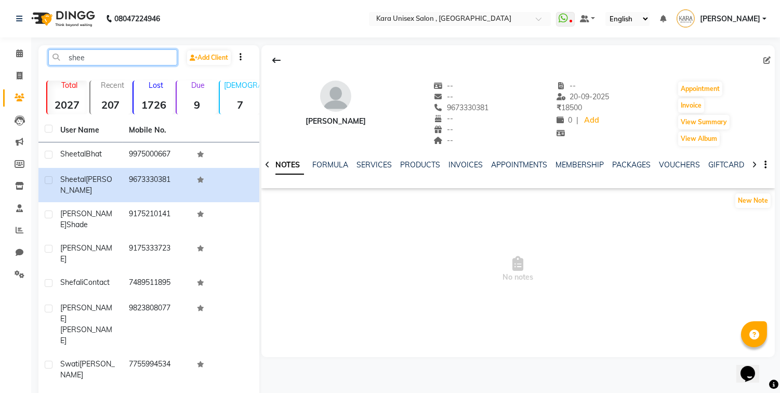
click at [136, 59] on input "shee" at bounding box center [112, 57] width 129 height 16
type input "s"
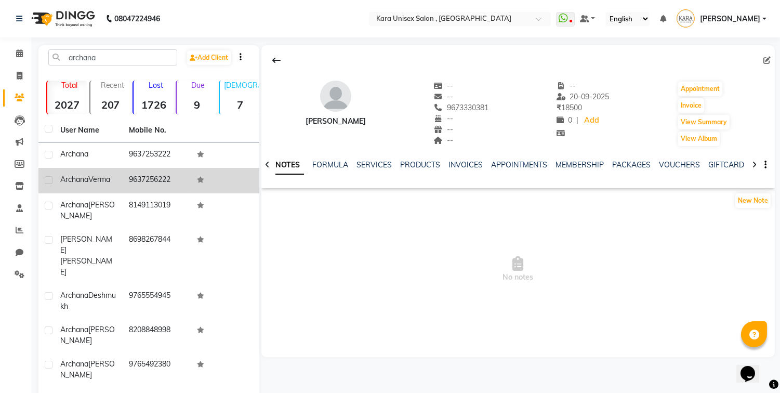
click at [146, 185] on td "9637256222" at bounding box center [157, 180] width 69 height 25
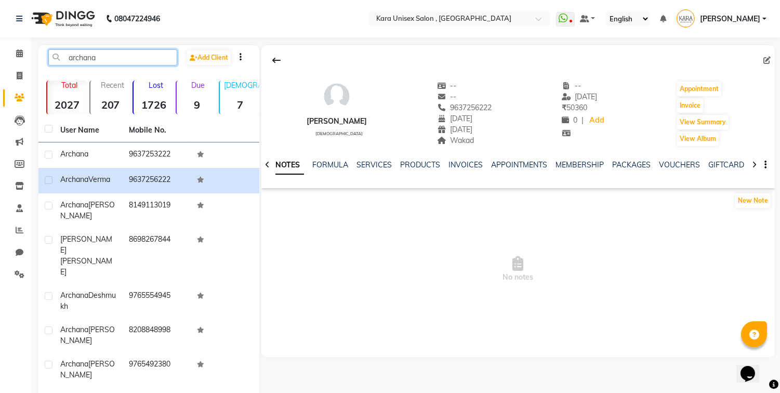
click at [142, 59] on input "archana" at bounding box center [112, 57] width 129 height 16
type input "a"
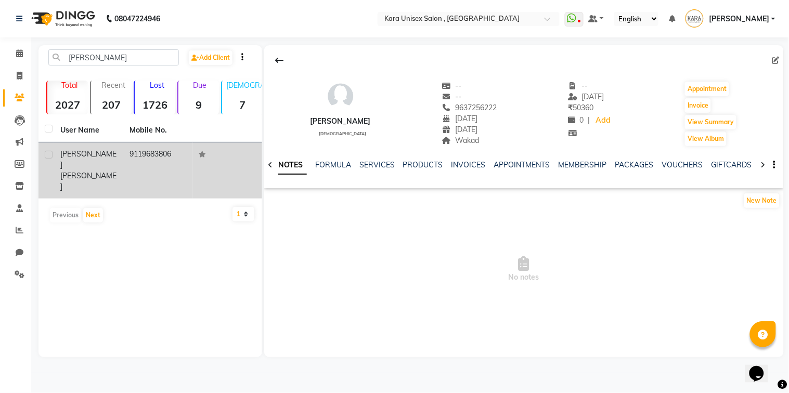
click at [164, 161] on td "9119683806" at bounding box center [157, 170] width 69 height 56
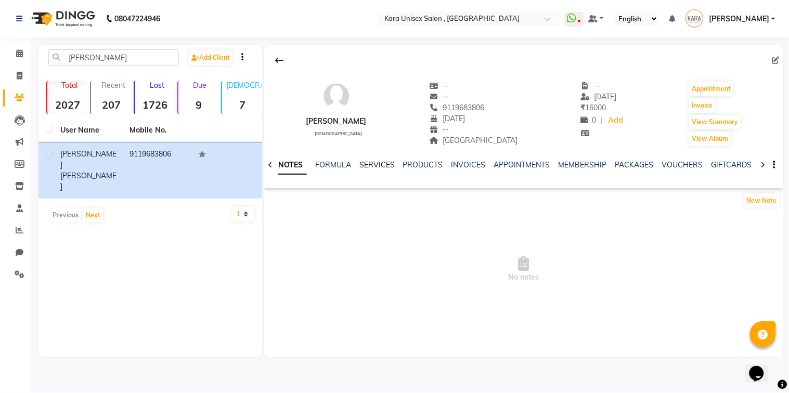
click at [367, 162] on link "SERVICES" at bounding box center [376, 164] width 35 height 9
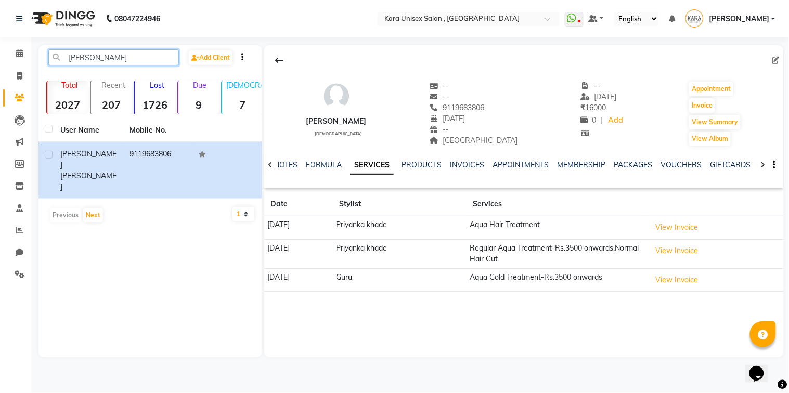
click at [132, 55] on input "[PERSON_NAME]" at bounding box center [113, 57] width 130 height 16
type input "e"
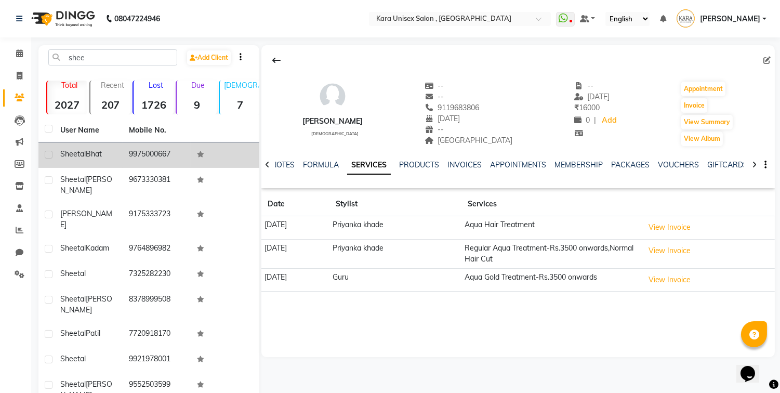
click at [137, 152] on td "9975000667" at bounding box center [157, 154] width 69 height 25
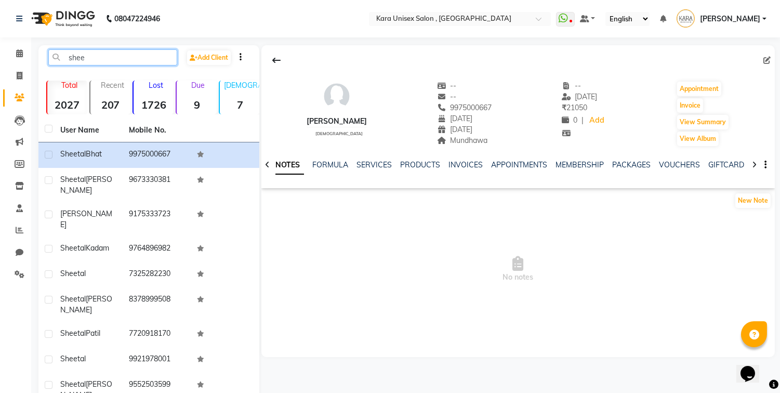
click at [107, 55] on input "shee" at bounding box center [112, 57] width 129 height 16
type input "s"
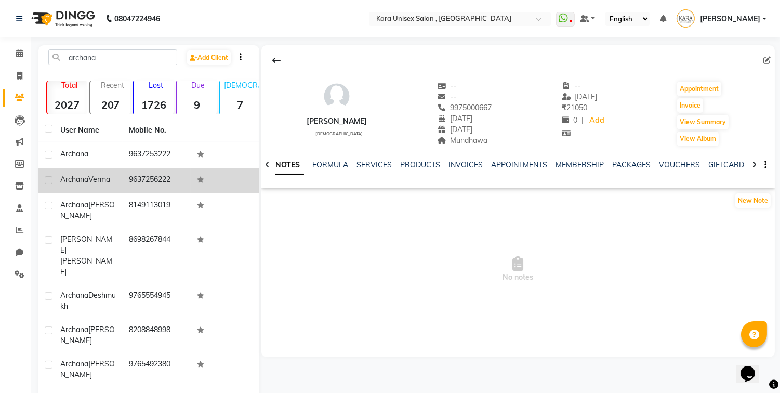
click at [130, 168] on td "9637256222" at bounding box center [157, 180] width 69 height 25
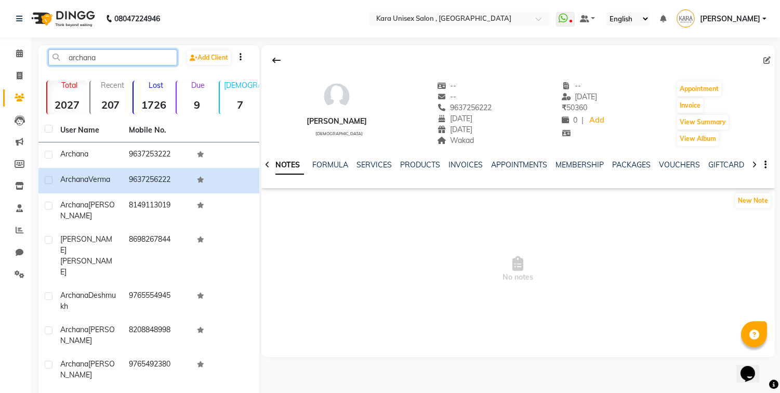
click at [138, 60] on input "archana" at bounding box center [112, 57] width 129 height 16
type input "a"
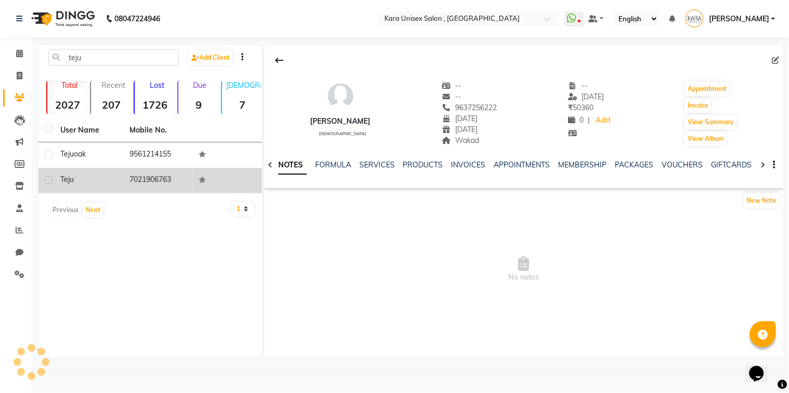
click at [160, 183] on td "7021906763" at bounding box center [157, 180] width 69 height 25
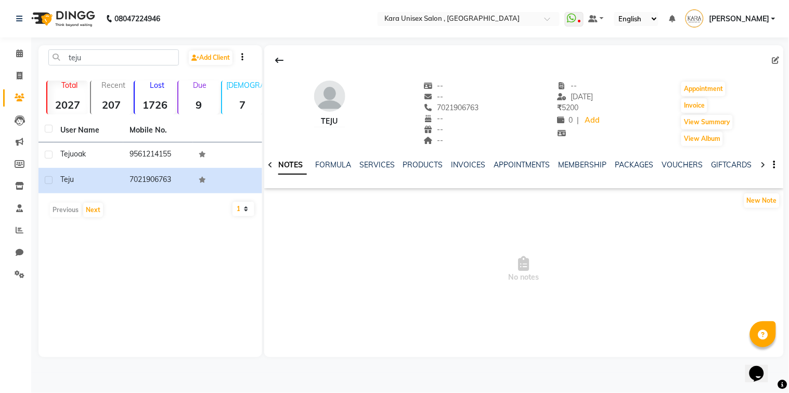
click at [763, 167] on icon at bounding box center [762, 164] width 5 height 7
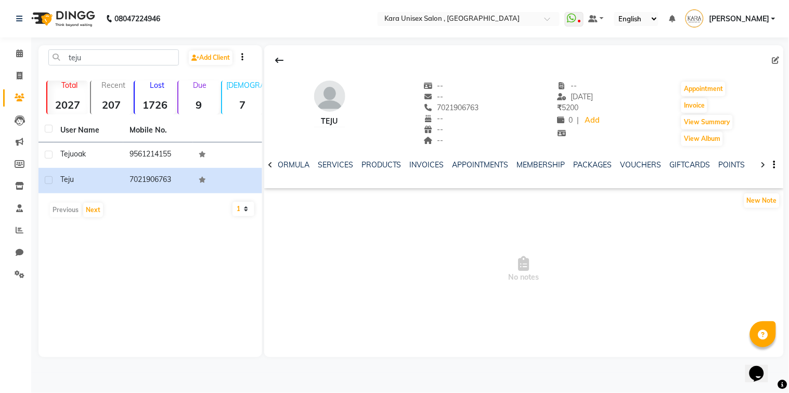
click at [763, 167] on icon at bounding box center [762, 164] width 5 height 7
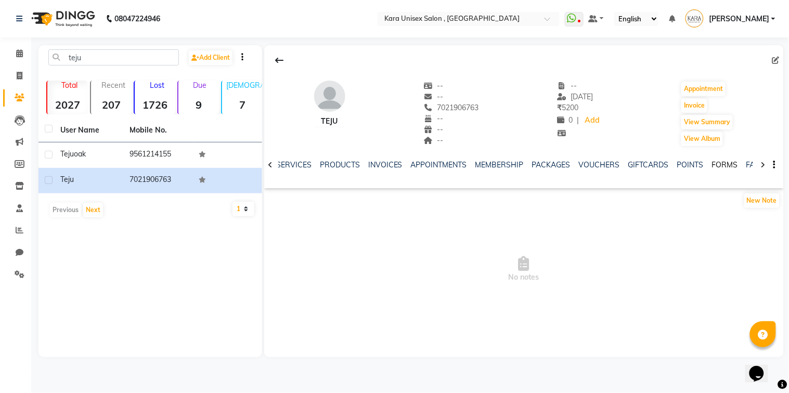
click at [712, 164] on link "FORMS" at bounding box center [725, 164] width 26 height 9
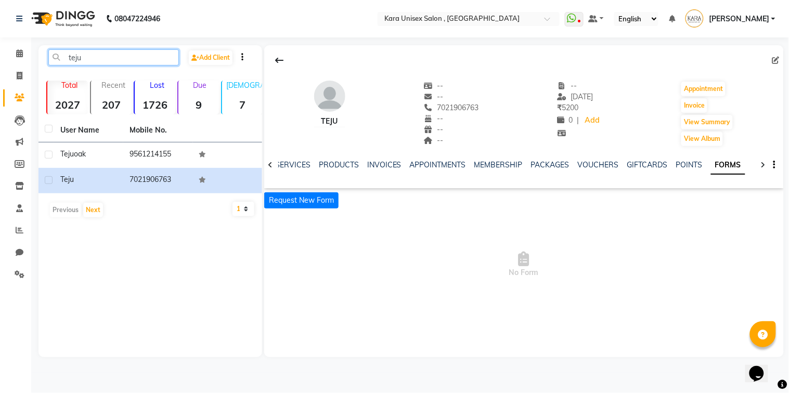
click at [112, 57] on input "teju" at bounding box center [113, 57] width 130 height 16
type input "t"
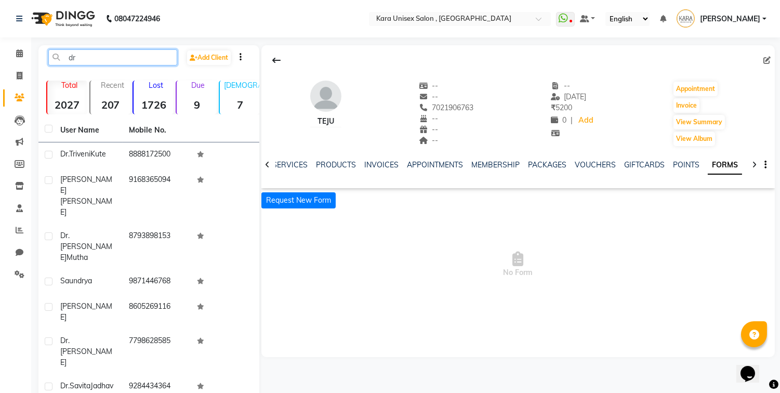
click at [112, 57] on input "dr" at bounding box center [112, 57] width 129 height 16
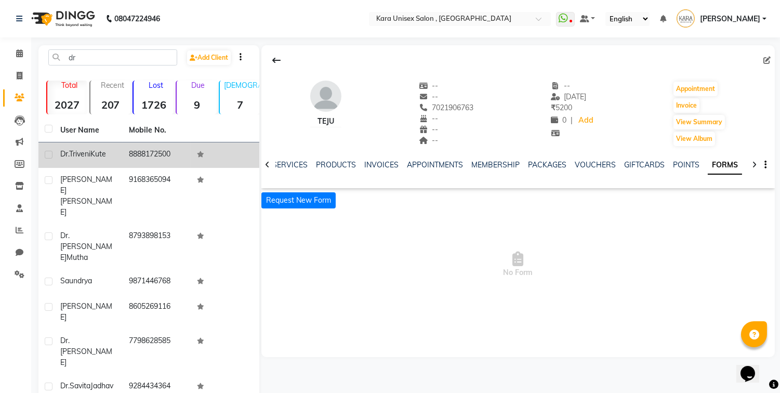
click at [160, 151] on td "8888172500" at bounding box center [157, 154] width 69 height 25
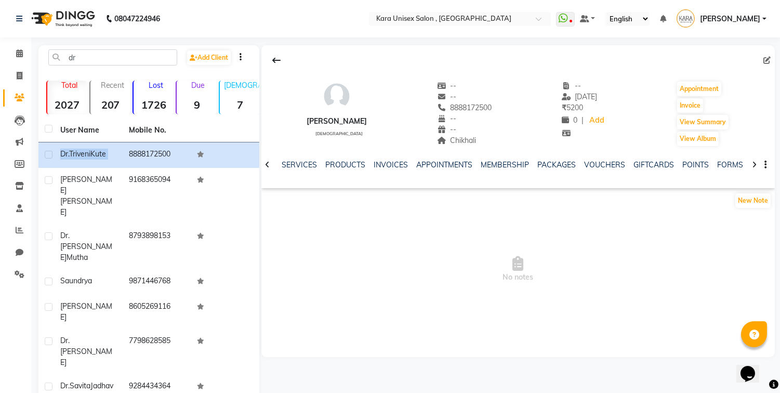
drag, startPoint x: 155, startPoint y: 144, endPoint x: 120, endPoint y: 61, distance: 89.9
click at [120, 61] on div "dr Add Client Total 2027 Recent 207 Lost 1726 Due 9 [DEMOGRAPHIC_DATA] 7 [DEMOG…" at bounding box center [148, 304] width 221 height 519
click at [120, 56] on input "dr" at bounding box center [112, 57] width 129 height 16
type input "d"
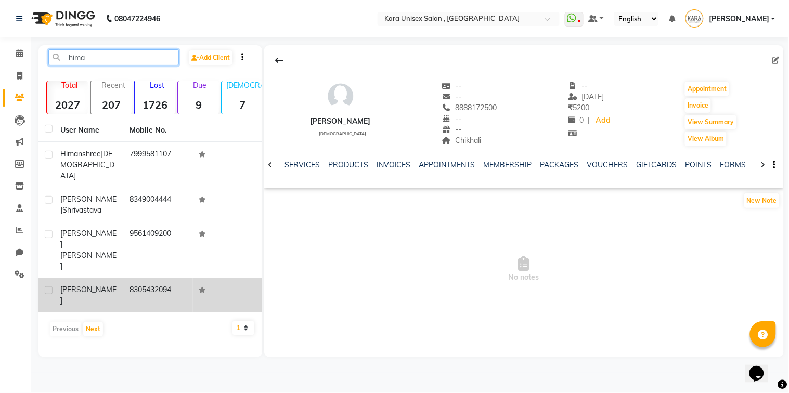
type input "hima"
click at [161, 278] on td "8305432094" at bounding box center [157, 295] width 69 height 34
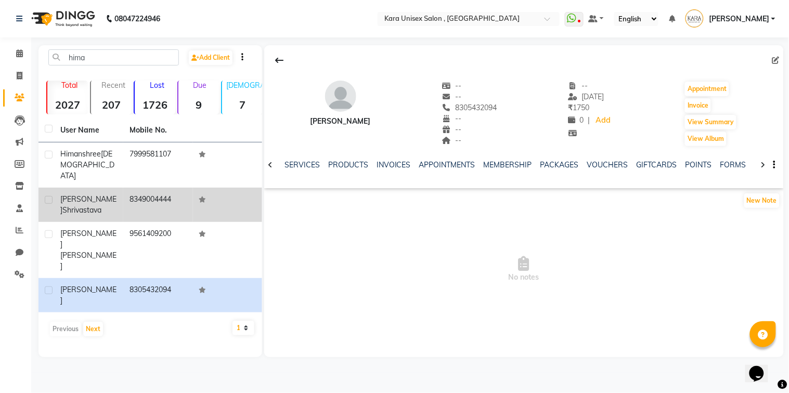
drag, startPoint x: 161, startPoint y: 259, endPoint x: 44, endPoint y: 191, distance: 135.3
click at [44, 191] on tbody "[PERSON_NAME] 7999581107 [PERSON_NAME] 8349004444 [PERSON_NAME] 9561409200 [PER…" at bounding box center [150, 227] width 224 height 170
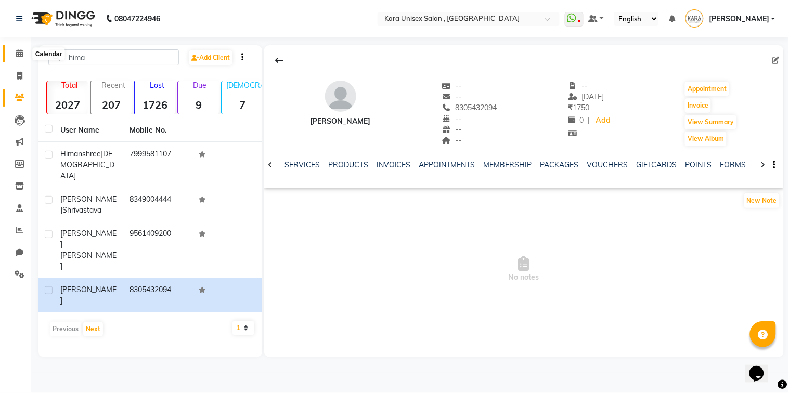
click at [18, 53] on icon at bounding box center [19, 53] width 7 height 8
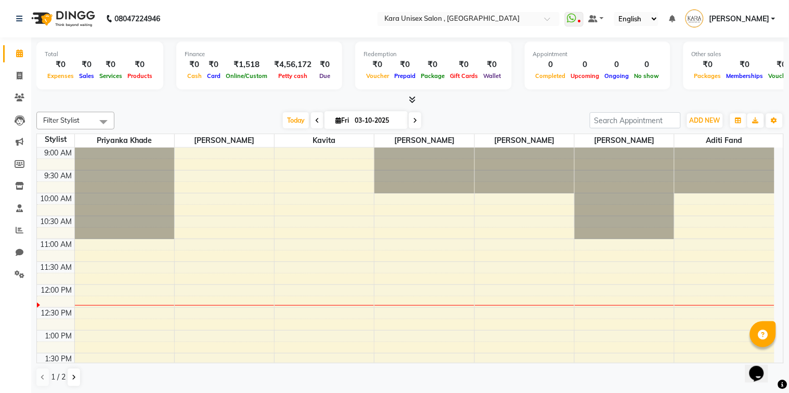
click at [18, 53] on icon at bounding box center [19, 53] width 7 height 8
click at [335, 121] on icon at bounding box center [338, 120] width 6 height 7
select select "10"
select select "2025"
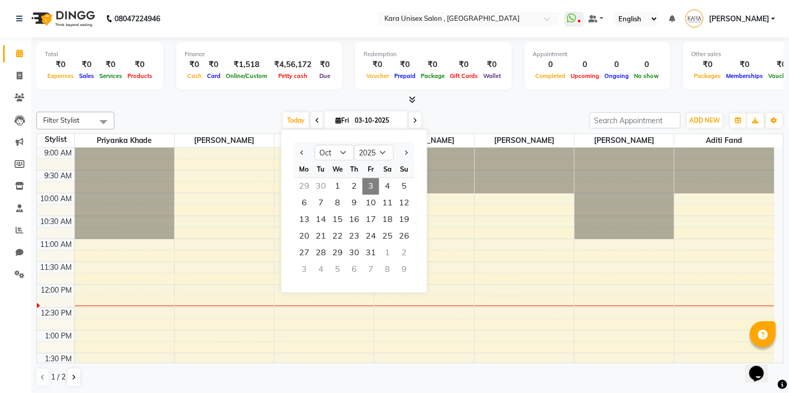
click at [323, 180] on div "30" at bounding box center [320, 186] width 17 height 17
type input "30-09-2025"
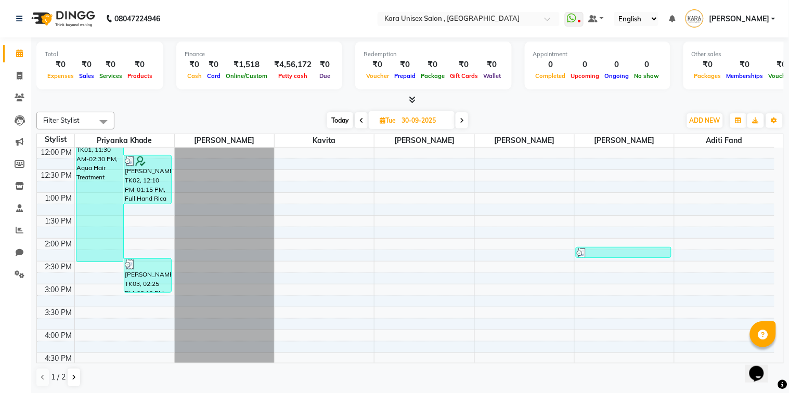
scroll to position [336, 0]
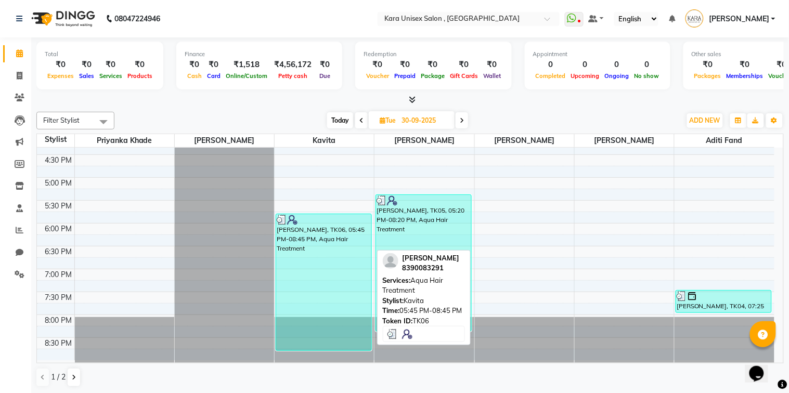
click at [309, 304] on div "[PERSON_NAME], TK06, 05:45 PM-08:45 PM, Aqua Hair Treatment" at bounding box center [323, 282] width 95 height 136
select select "3"
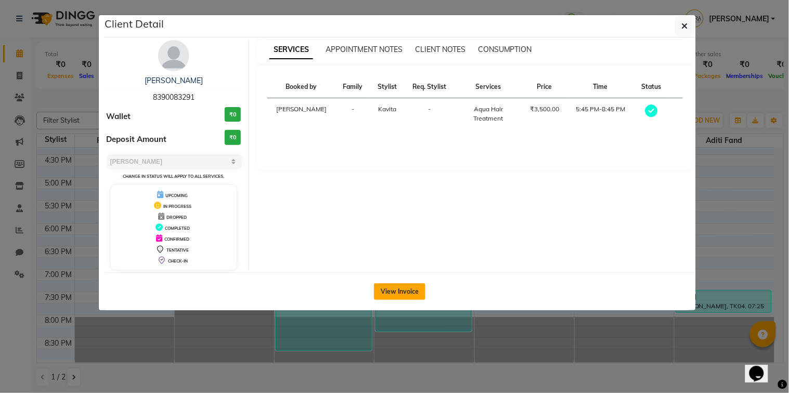
click at [385, 294] on button "View Invoice" at bounding box center [399, 291] width 51 height 17
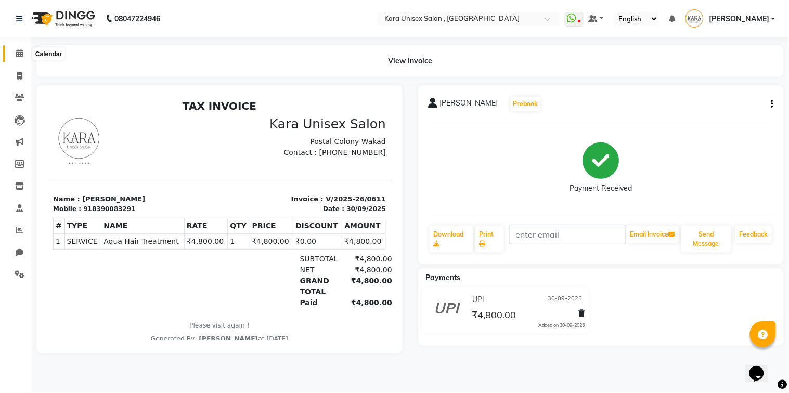
click at [13, 56] on span at bounding box center [19, 54] width 18 height 12
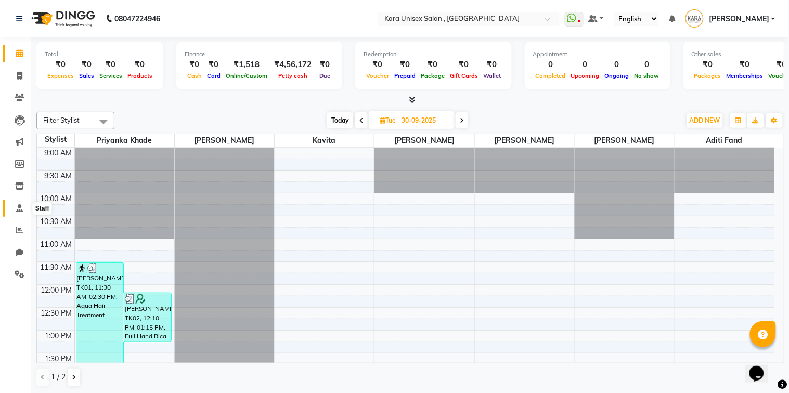
click at [17, 209] on icon at bounding box center [19, 208] width 7 height 8
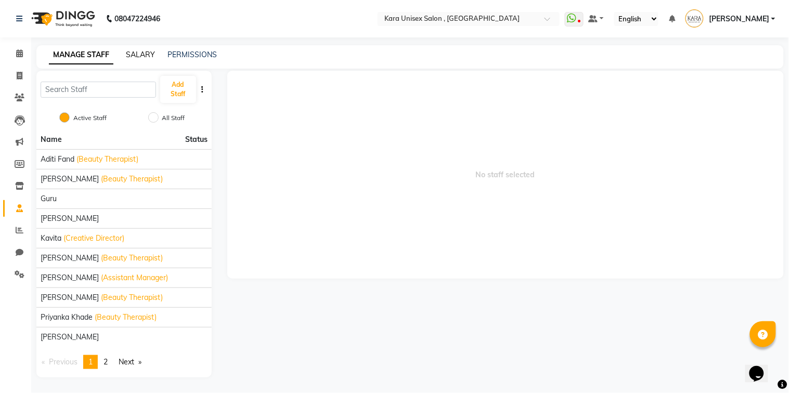
click at [138, 53] on link "SALARY" at bounding box center [140, 54] width 29 height 9
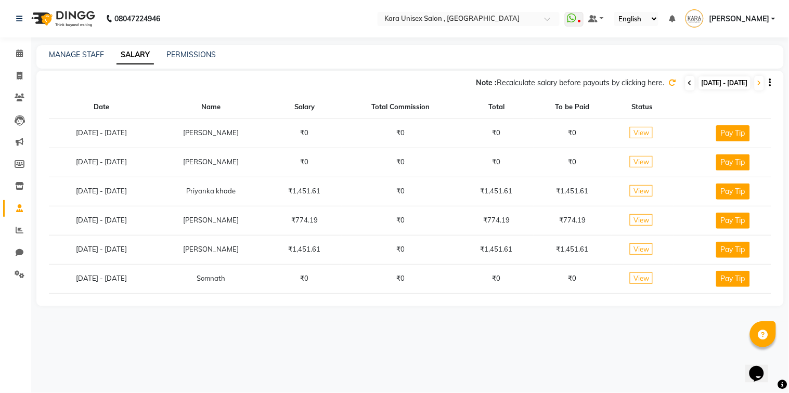
click at [685, 89] on span at bounding box center [689, 83] width 9 height 15
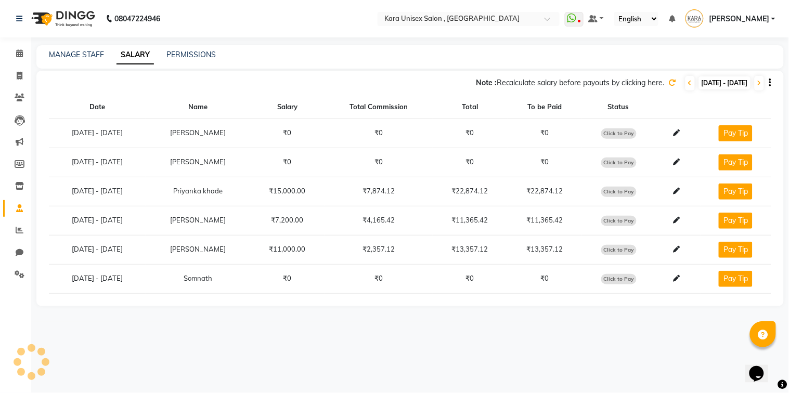
click at [668, 84] on icon at bounding box center [671, 82] width 7 height 7
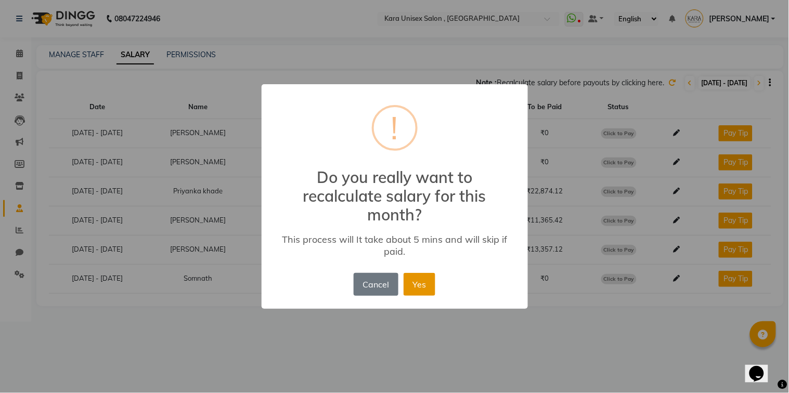
click at [425, 294] on button "Yes" at bounding box center [419, 284] width 32 height 23
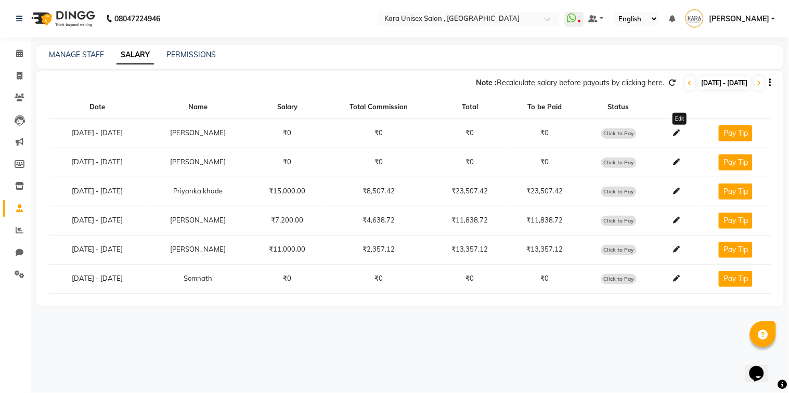
click at [679, 132] on icon at bounding box center [676, 132] width 7 height 7
click at [679, 277] on icon at bounding box center [676, 278] width 7 height 7
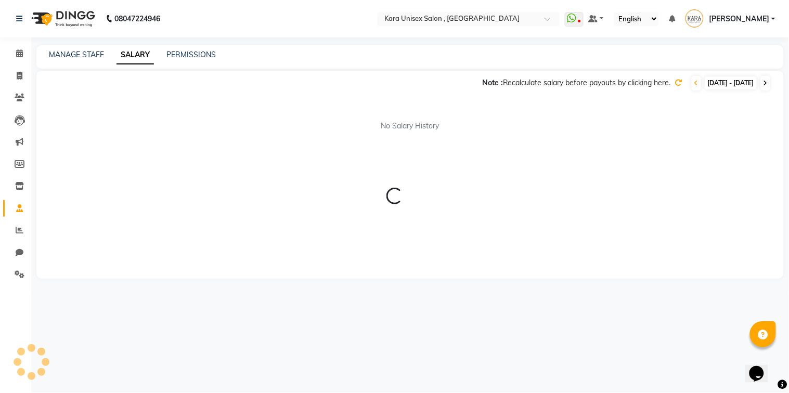
click at [764, 81] on div "Note : Recalculate salary before payouts by clicking here. [DATE] - [DATE]" at bounding box center [403, 83] width 734 height 17
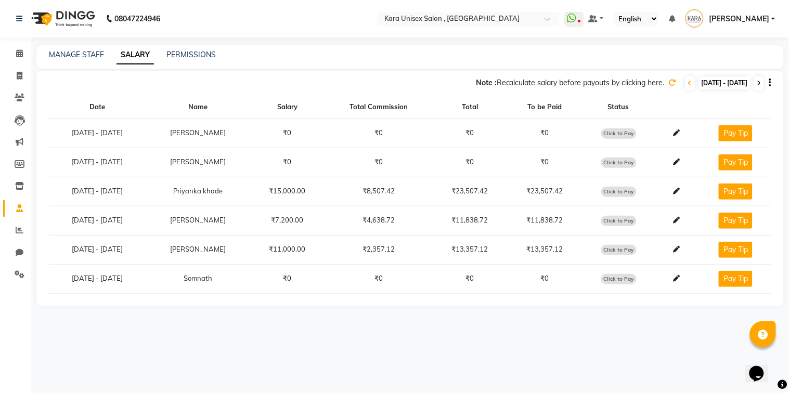
click at [760, 84] on icon at bounding box center [759, 83] width 4 height 6
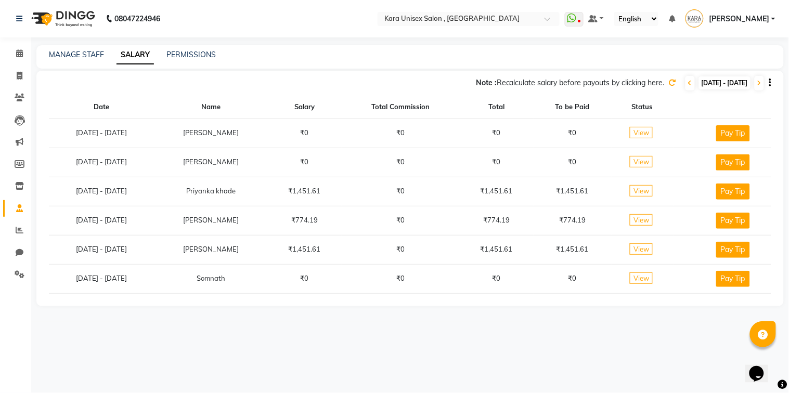
click at [668, 84] on icon at bounding box center [671, 82] width 7 height 7
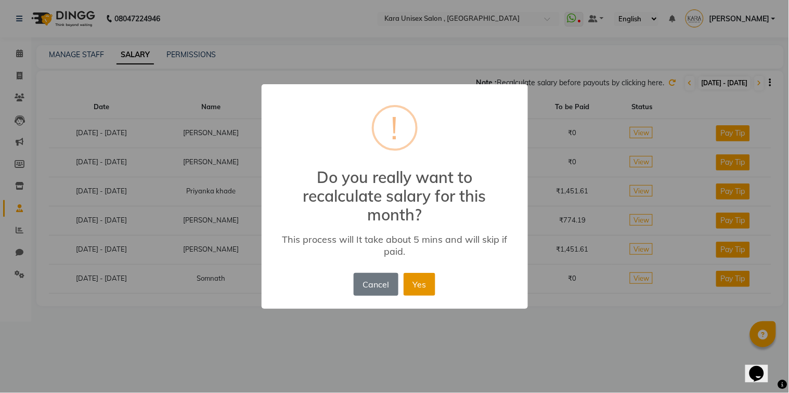
click at [408, 284] on button "Yes" at bounding box center [419, 284] width 32 height 23
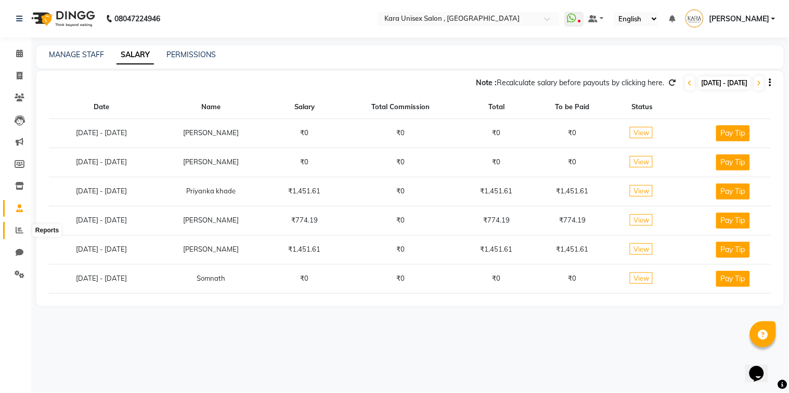
click at [26, 229] on span at bounding box center [19, 231] width 18 height 12
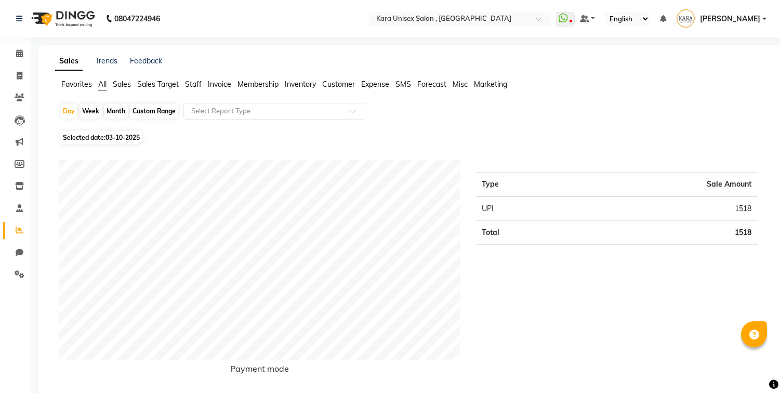
click at [137, 138] on span "03-10-2025" at bounding box center [123, 138] width 34 height 8
select select "10"
select select "2025"
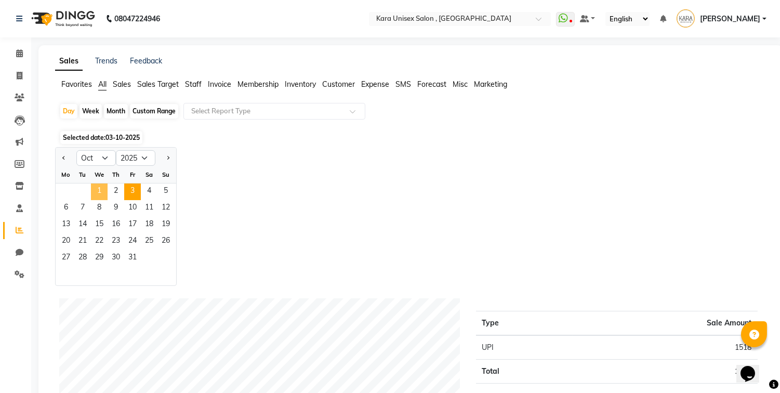
click at [100, 188] on span "1" at bounding box center [99, 191] width 17 height 17
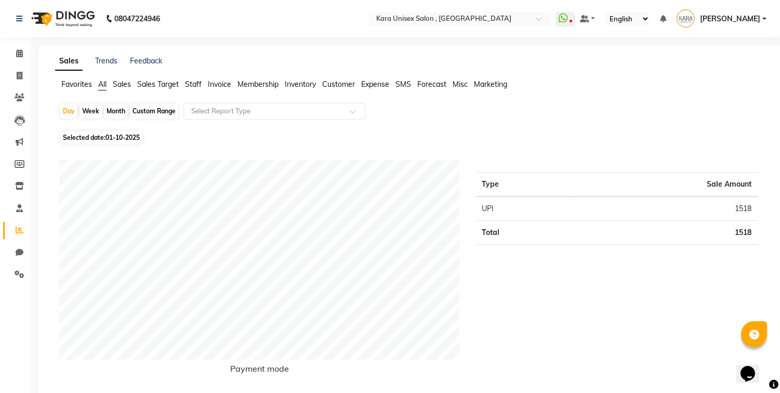
click at [126, 134] on span "01-10-2025" at bounding box center [123, 138] width 34 height 8
select select "10"
select select "2025"
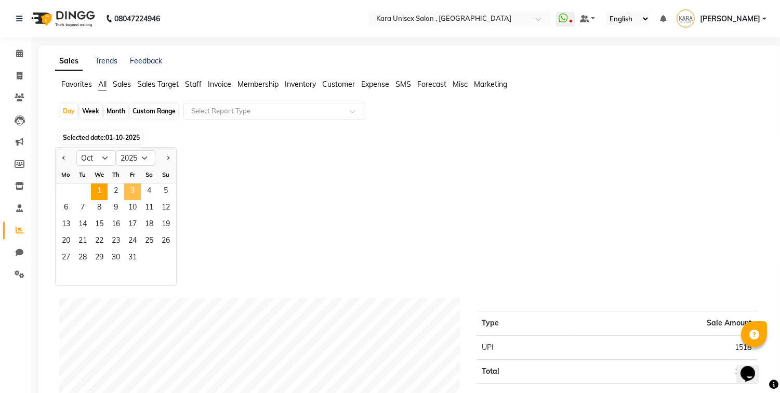
click at [128, 189] on span "3" at bounding box center [132, 191] width 17 height 17
click at [200, 194] on div "Jan Feb Mar Apr May Jun Jul Aug Sep Oct Nov Dec 2015 2016 2017 2018 2019 2020 2…" at bounding box center [410, 216] width 711 height 139
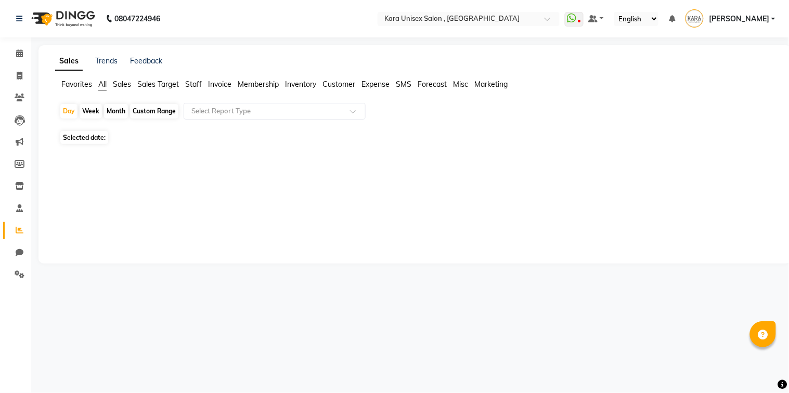
select select "en"
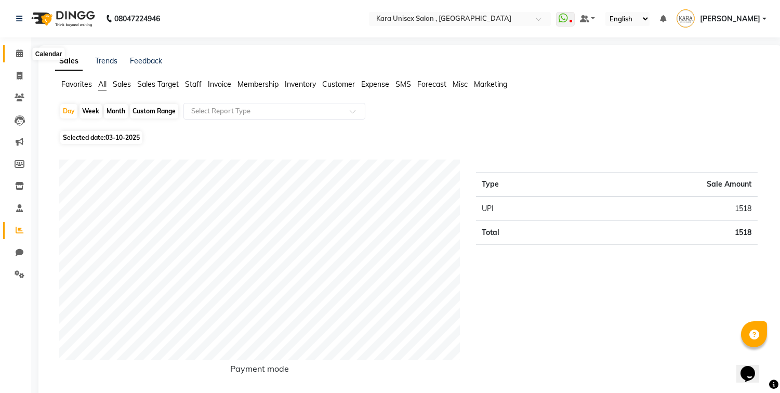
click at [18, 55] on icon at bounding box center [19, 53] width 7 height 8
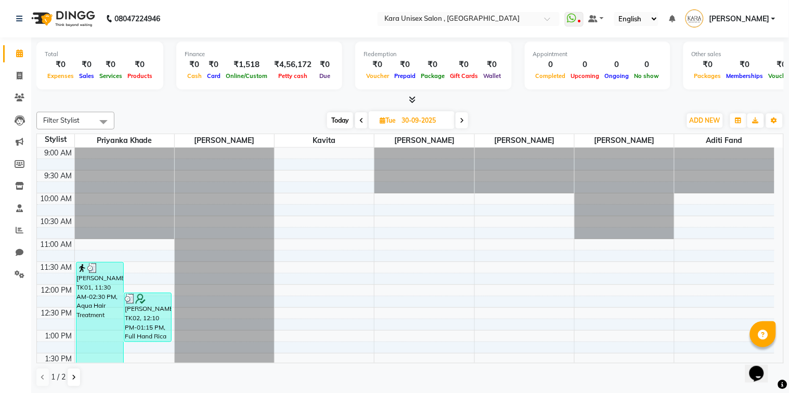
click at [334, 117] on span "Today" at bounding box center [340, 120] width 26 height 16
type input "03-10-2025"
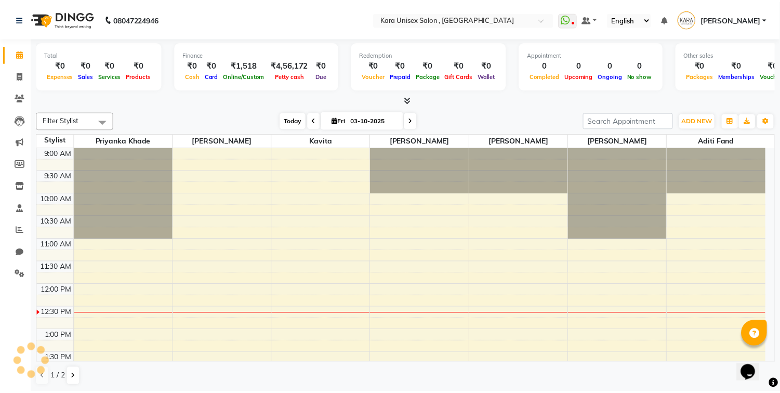
scroll to position [138, 0]
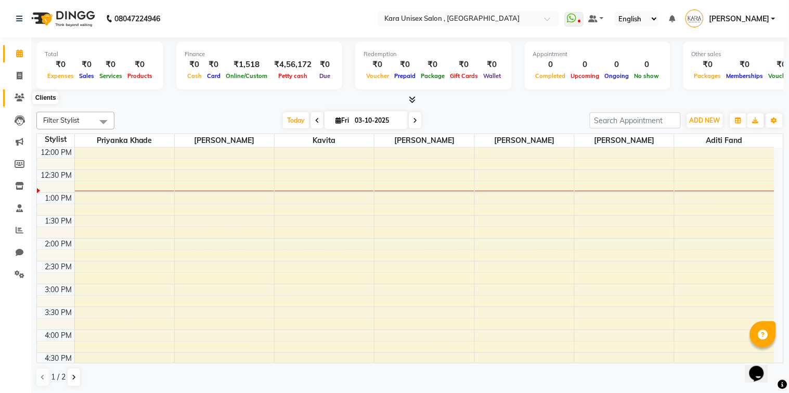
click at [19, 99] on icon at bounding box center [20, 98] width 10 height 8
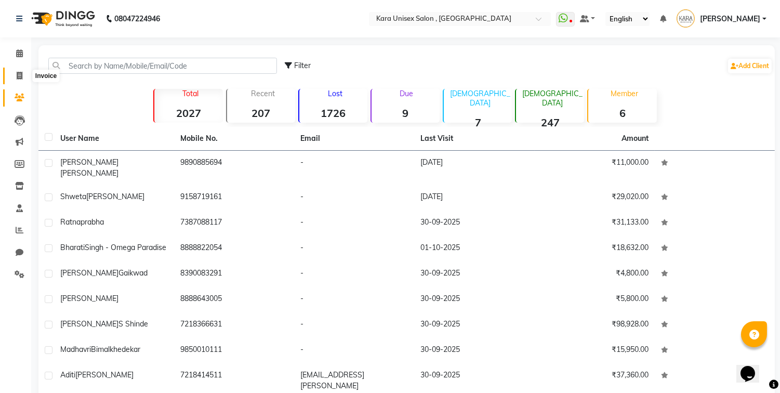
click at [17, 77] on icon at bounding box center [20, 76] width 6 height 8
select select "service"
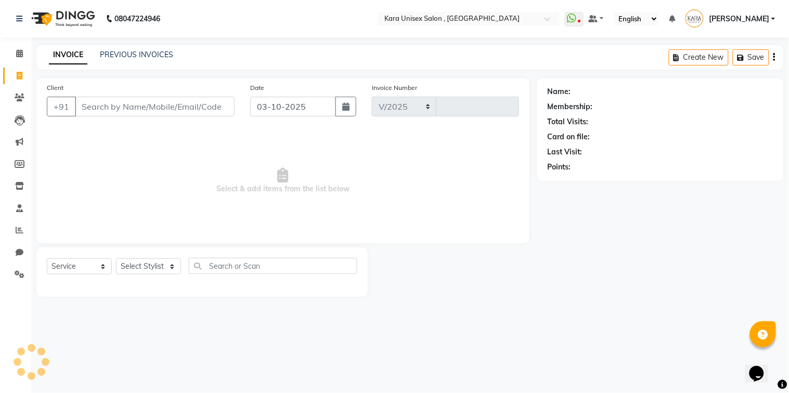
select select "7293"
type input "0613"
click at [151, 116] on div "+91" at bounding box center [141, 107] width 188 height 20
click at [154, 109] on input "Client" at bounding box center [155, 107] width 160 height 20
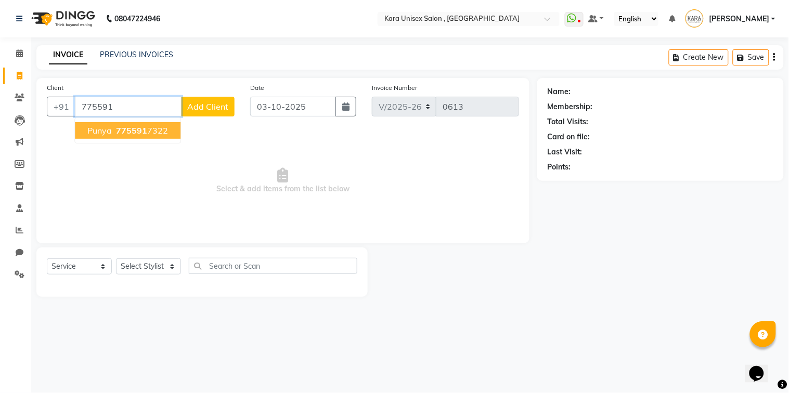
click at [154, 133] on ngb-highlight "775591 7322" at bounding box center [141, 130] width 54 height 10
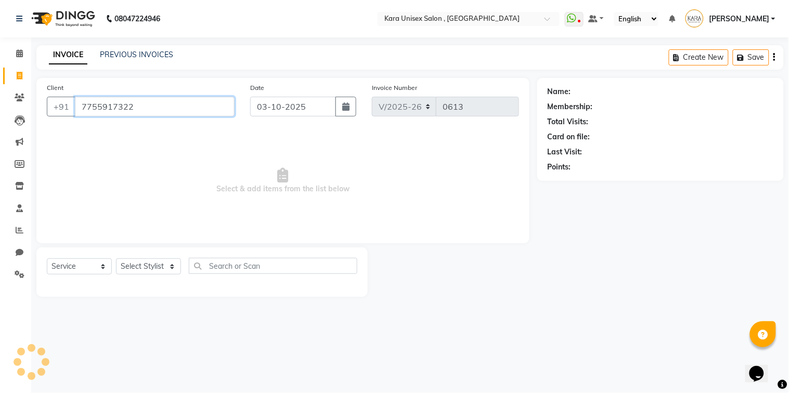
type input "7755917322"
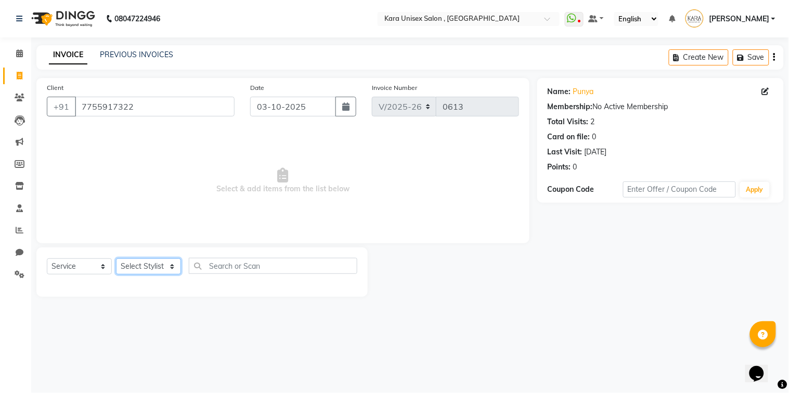
select select "72760"
click at [116, 259] on select "Select Stylist Aditi Fand Gauri Gajbhar Guru Jyotsana Kavita Neha Dhanve Payal …" at bounding box center [148, 266] width 65 height 16
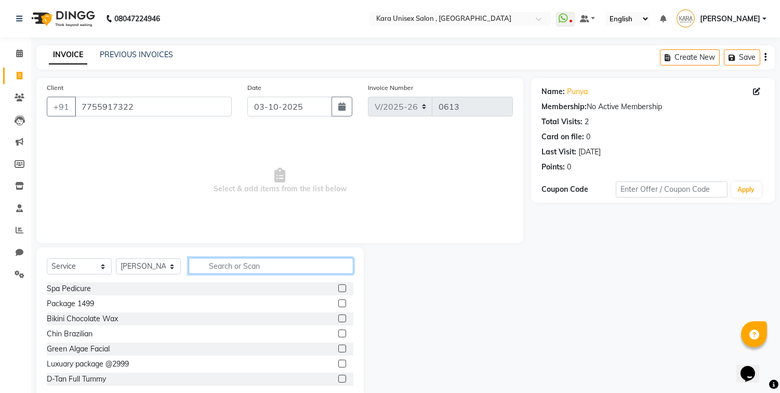
click at [235, 264] on input "text" at bounding box center [271, 266] width 165 height 16
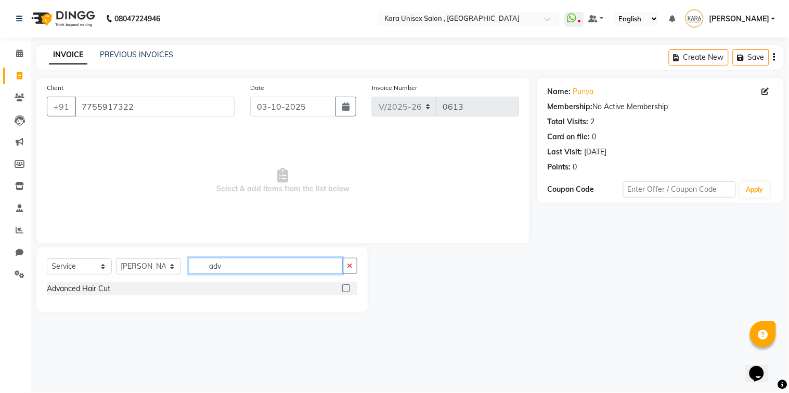
type input "adv"
click at [347, 284] on label at bounding box center [346, 288] width 8 height 8
click at [347, 285] on input "checkbox" at bounding box center [345, 288] width 7 height 7
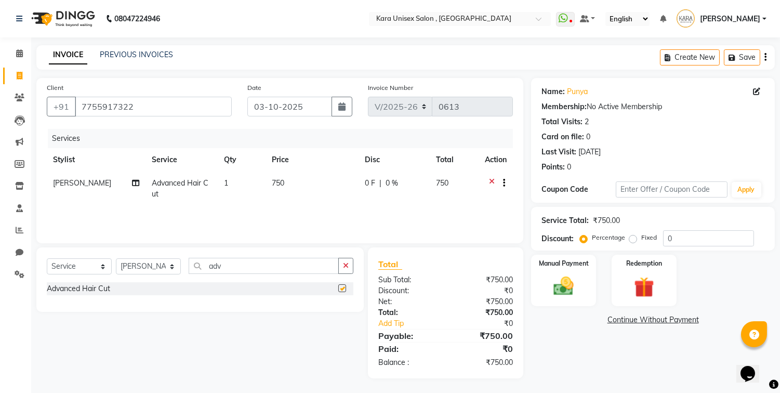
checkbox input "false"
click at [560, 296] on img at bounding box center [564, 286] width 34 height 24
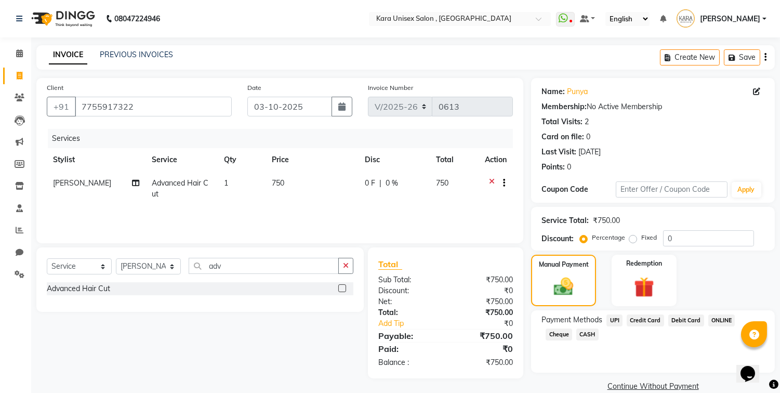
click at [609, 319] on span "UPI" at bounding box center [615, 320] width 16 height 12
click at [663, 387] on button "Add Payment" at bounding box center [692, 390] width 143 height 16
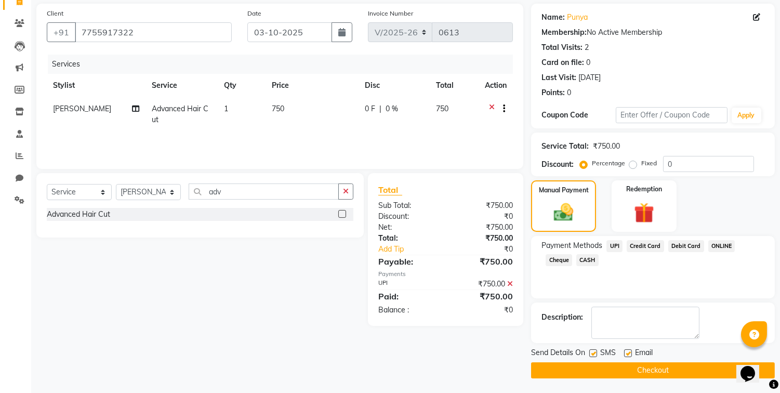
click at [664, 372] on button "Checkout" at bounding box center [653, 370] width 244 height 16
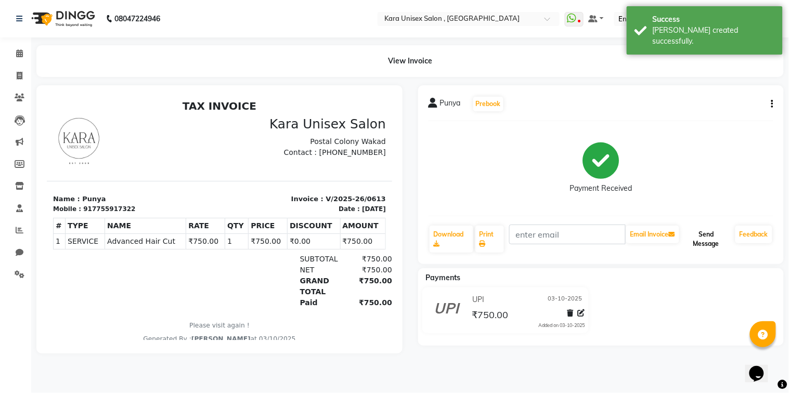
click at [709, 228] on button "Send Message" at bounding box center [706, 239] width 50 height 27
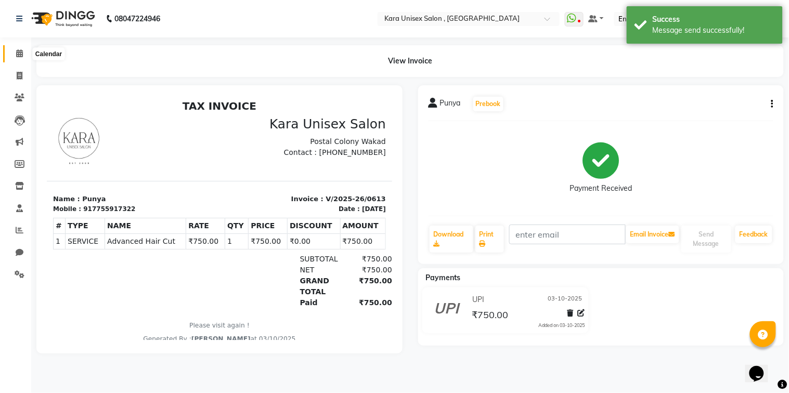
click at [19, 56] on icon at bounding box center [19, 53] width 7 height 8
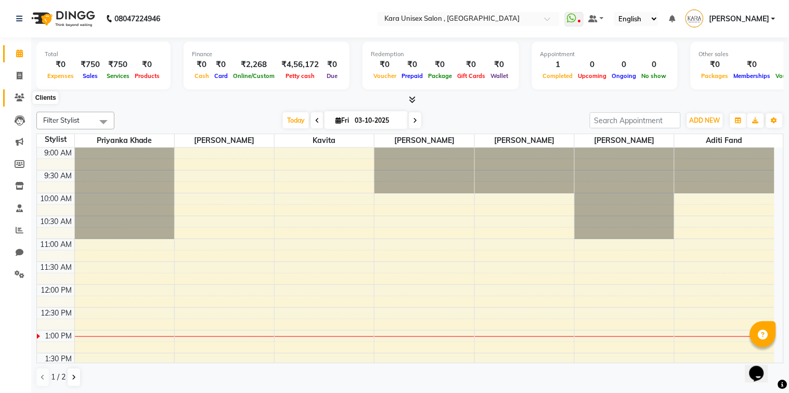
click at [16, 103] on span at bounding box center [19, 98] width 18 height 12
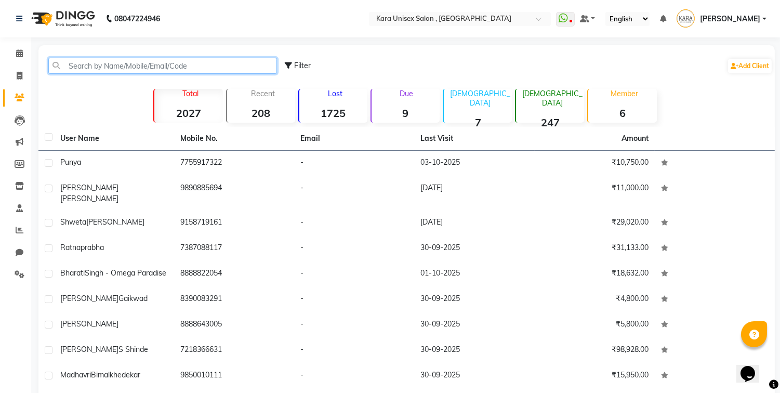
click at [133, 65] on input "text" at bounding box center [162, 66] width 229 height 16
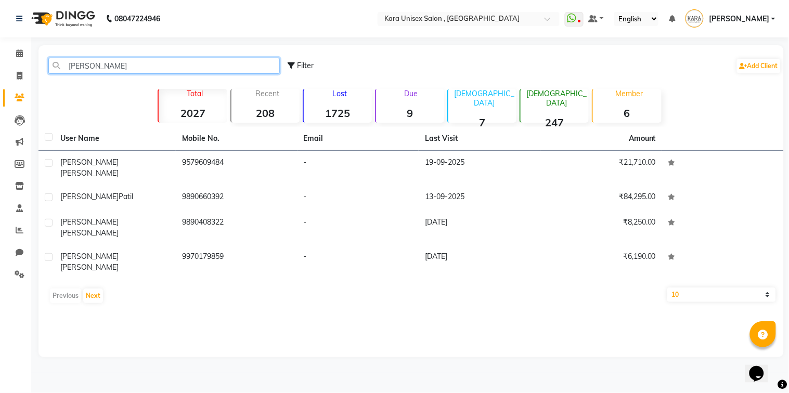
type input "[PERSON_NAME]"
